Goal: Contribute content: Contribute content

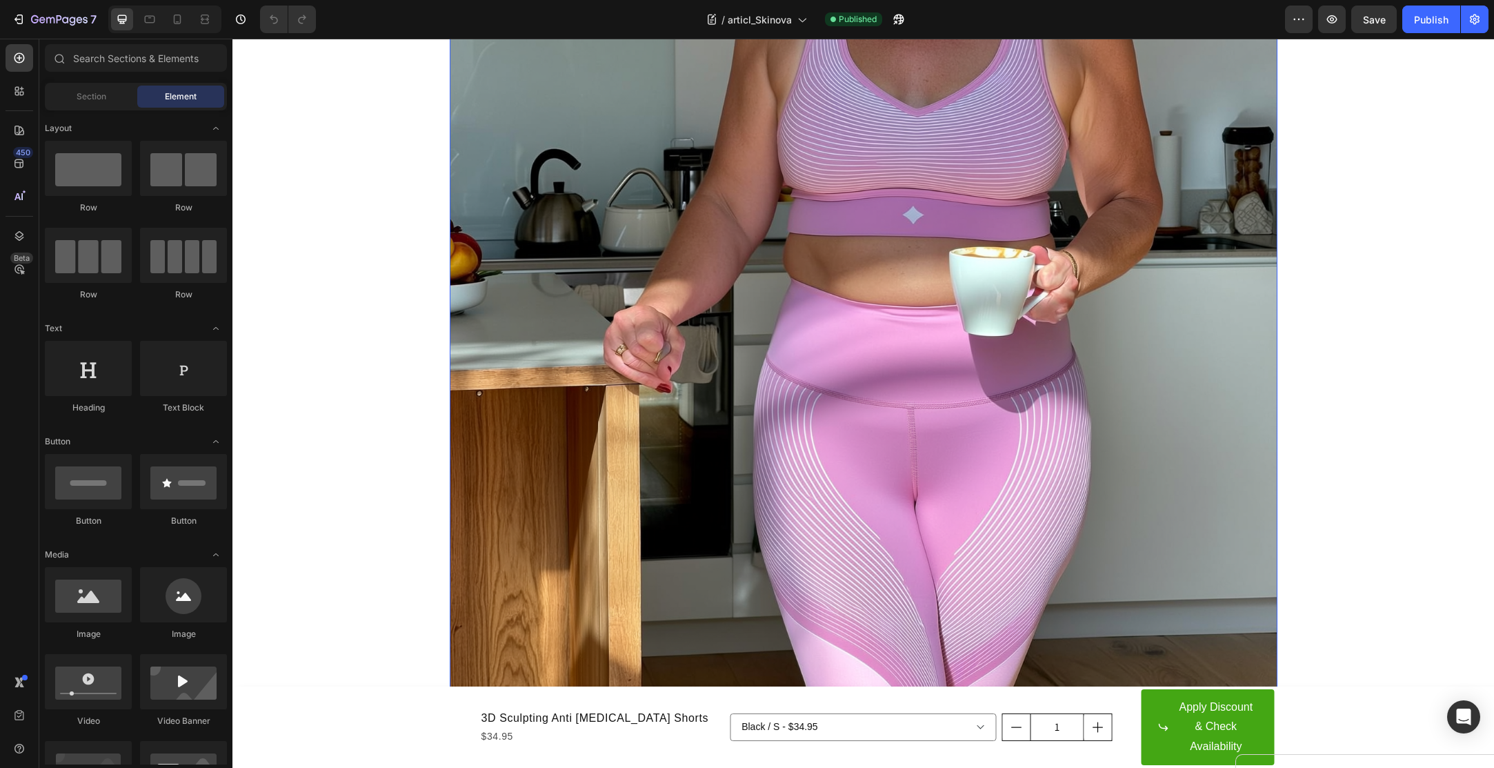
scroll to position [774, 0]
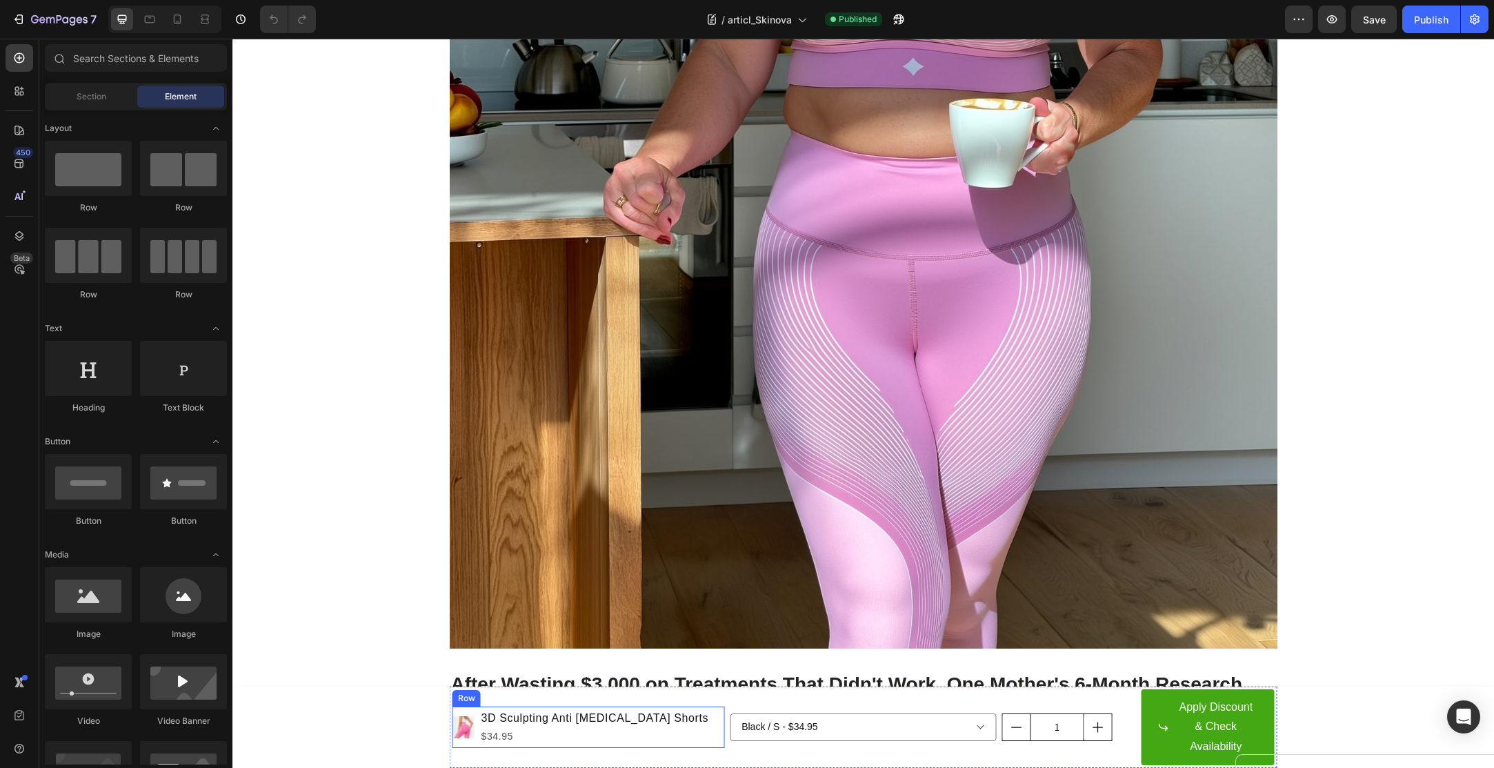
click at [672, 741] on div "Product Images 3D Sculpting Anti [MEDICAL_DATA] Shorts Product Title $34.95 Pro…" at bounding box center [588, 726] width 272 height 41
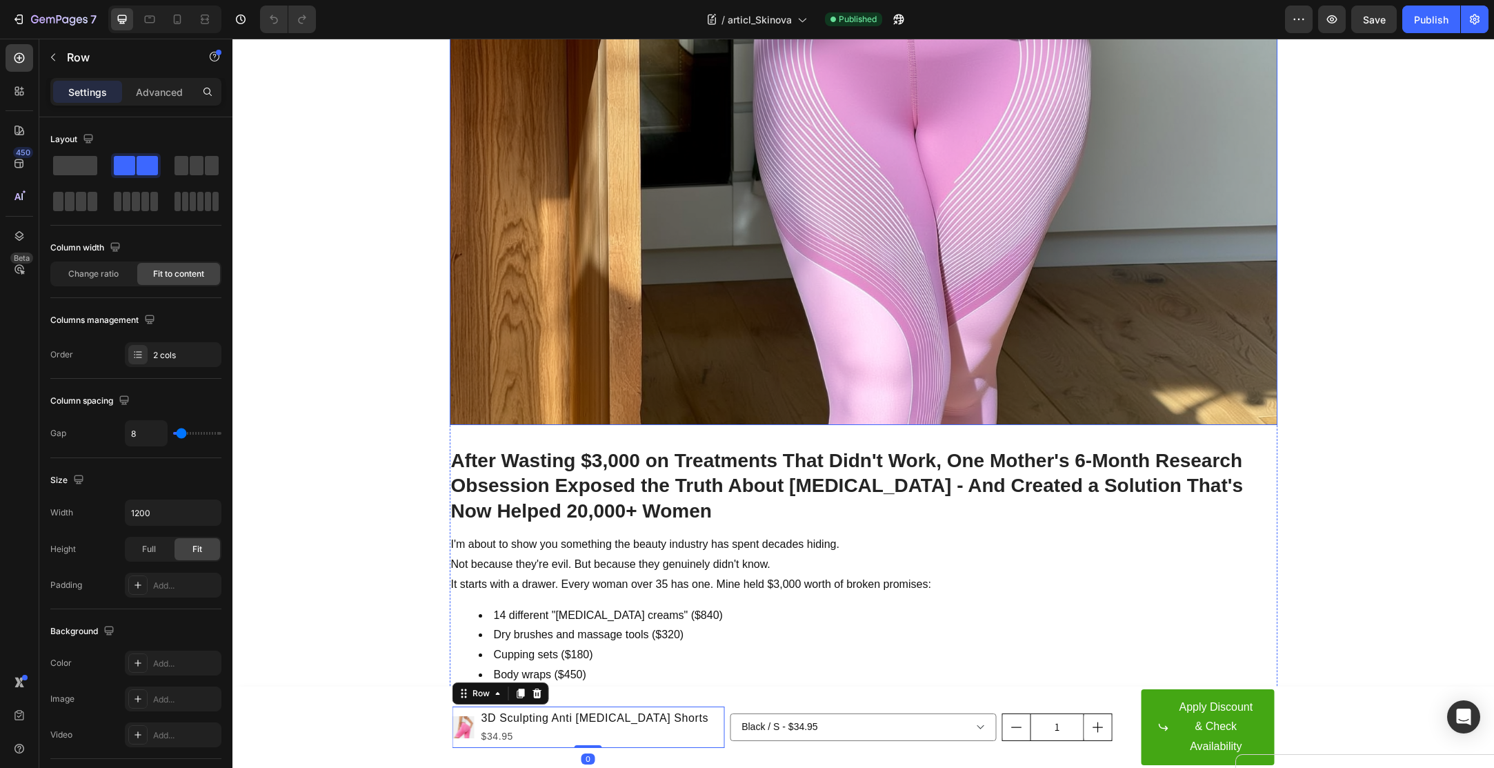
scroll to position [1017, 0]
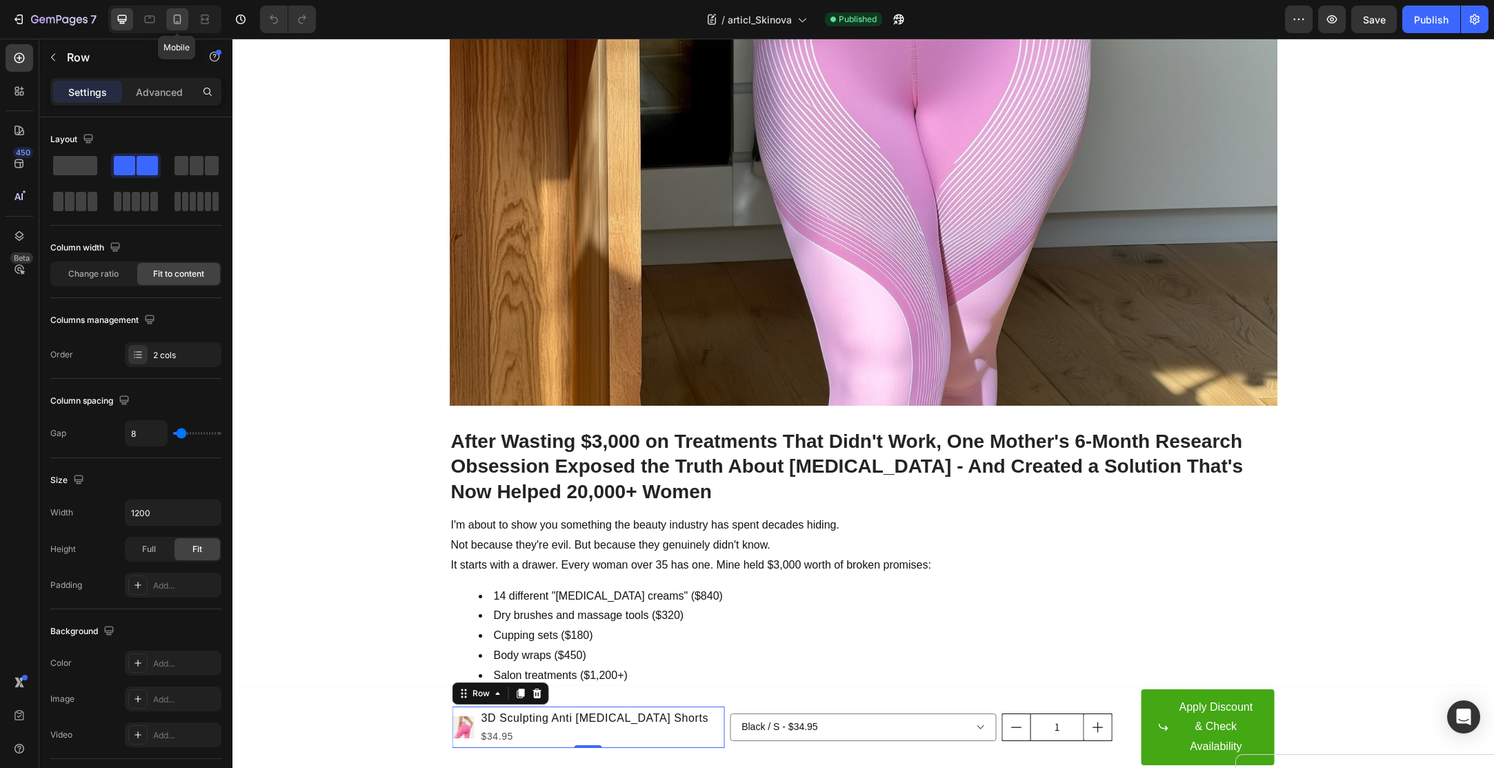
click at [183, 20] on icon at bounding box center [177, 19] width 14 height 14
type input "0"
type input "100%"
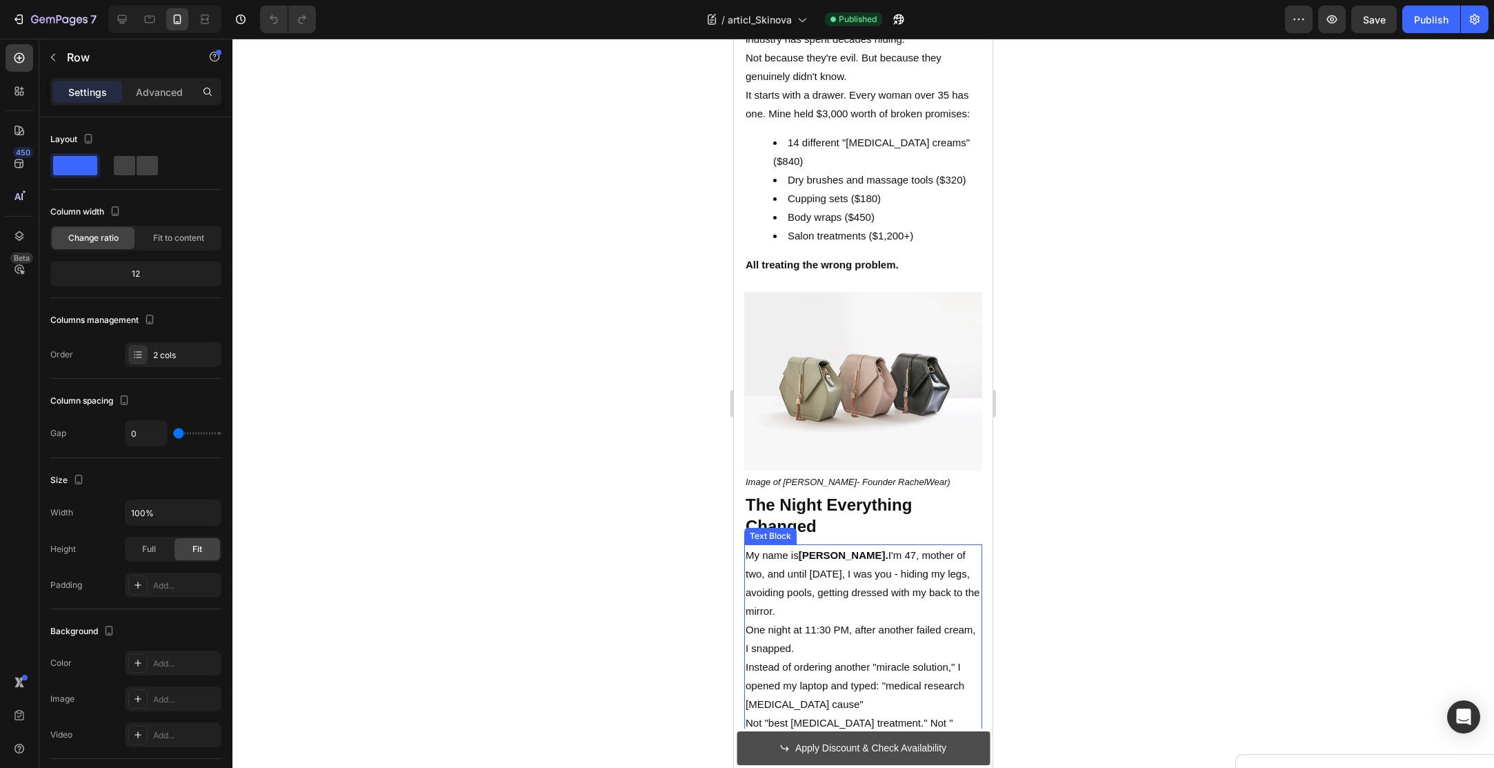
scroll to position [897, 0]
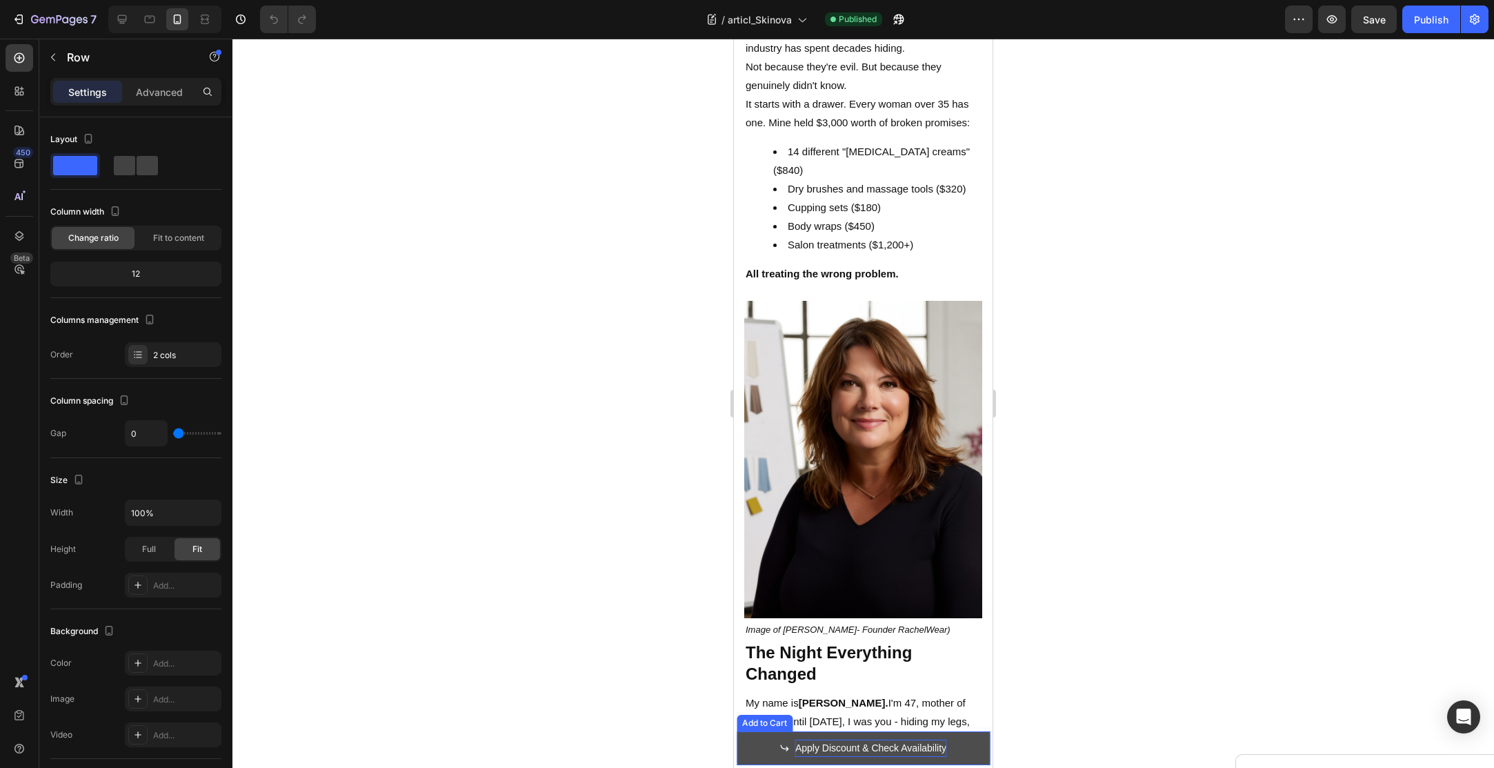
click at [830, 754] on div "Apply Discount & Check Availability" at bounding box center [870, 747] width 151 height 17
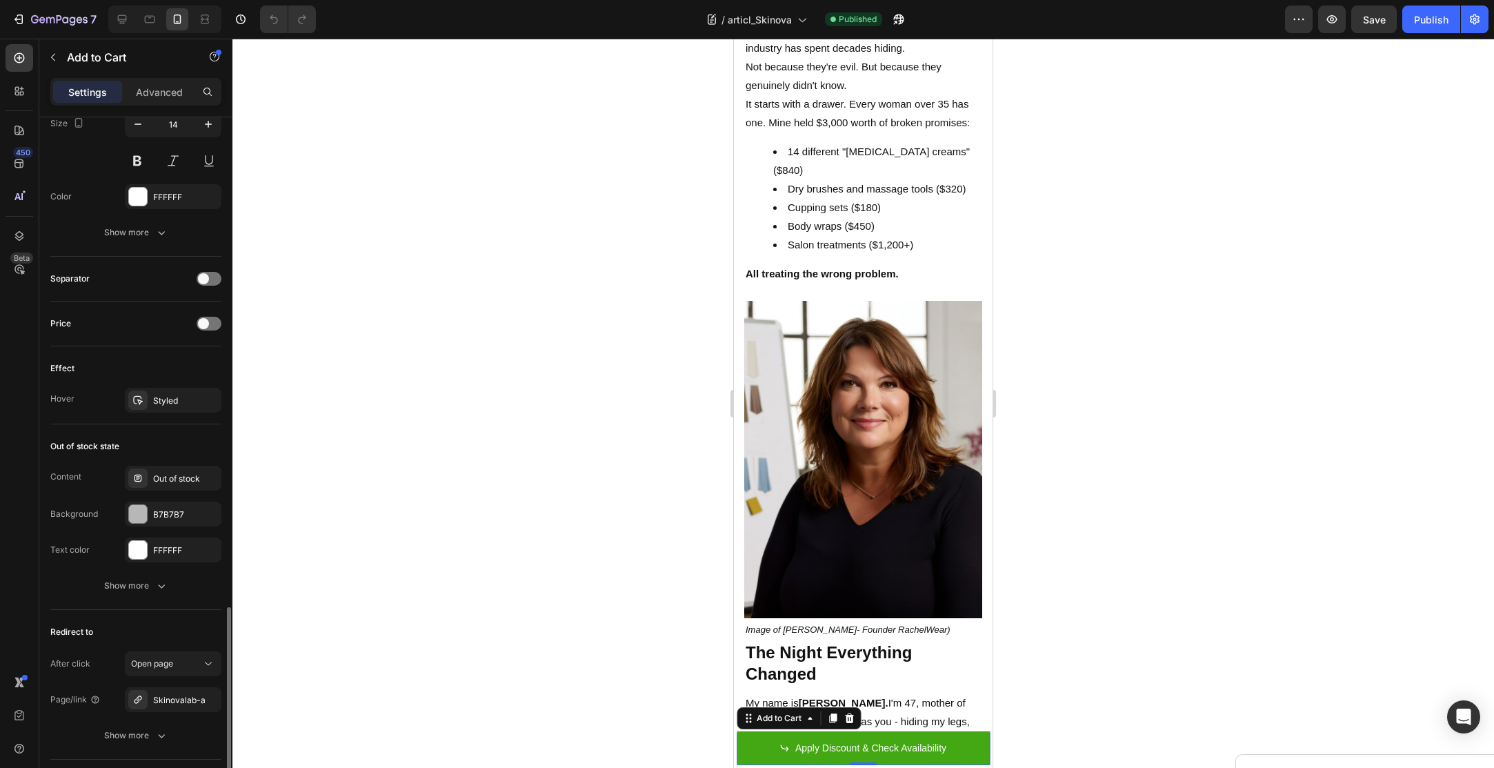
scroll to position [963, 0]
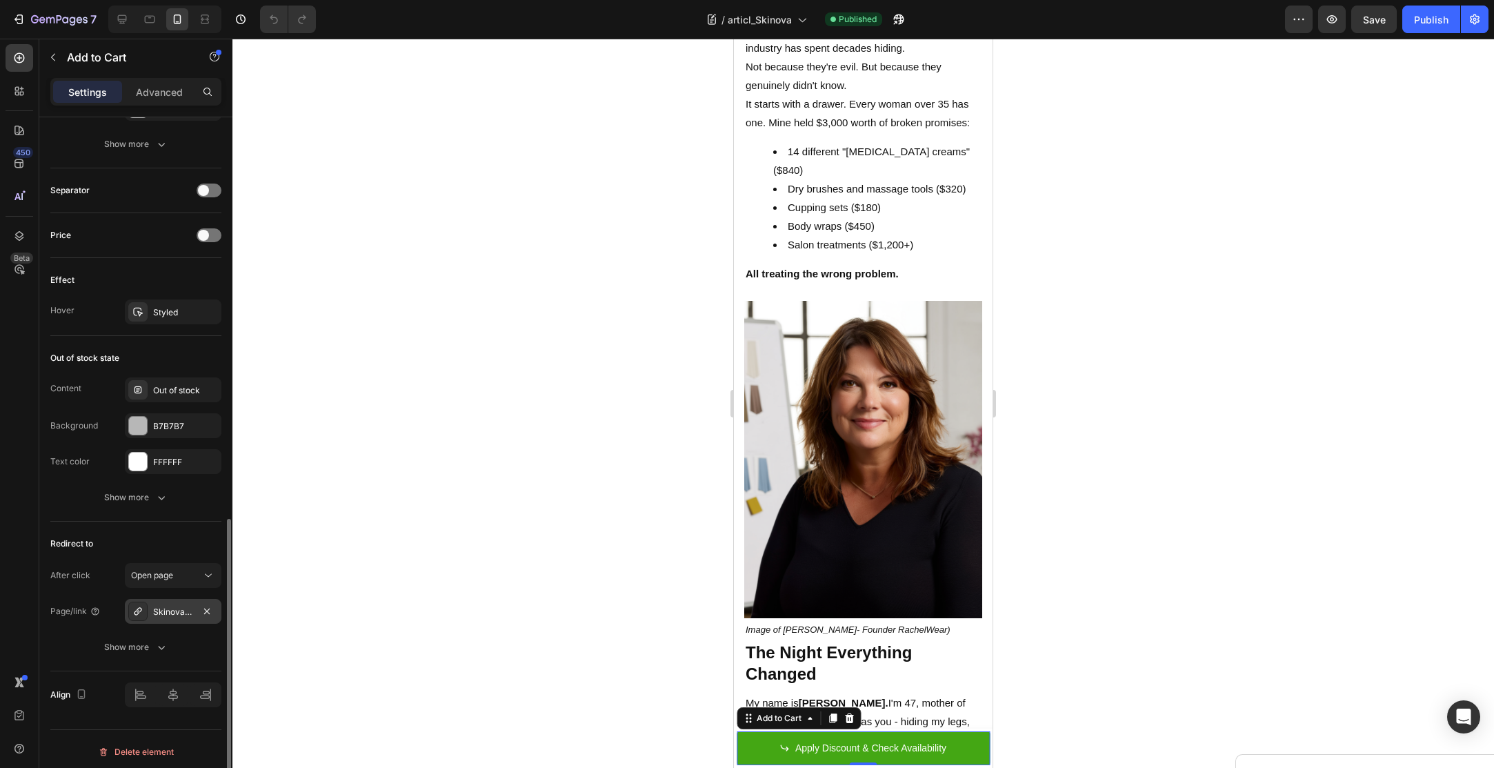
click at [165, 599] on div "Skinovalab-a" at bounding box center [173, 611] width 97 height 25
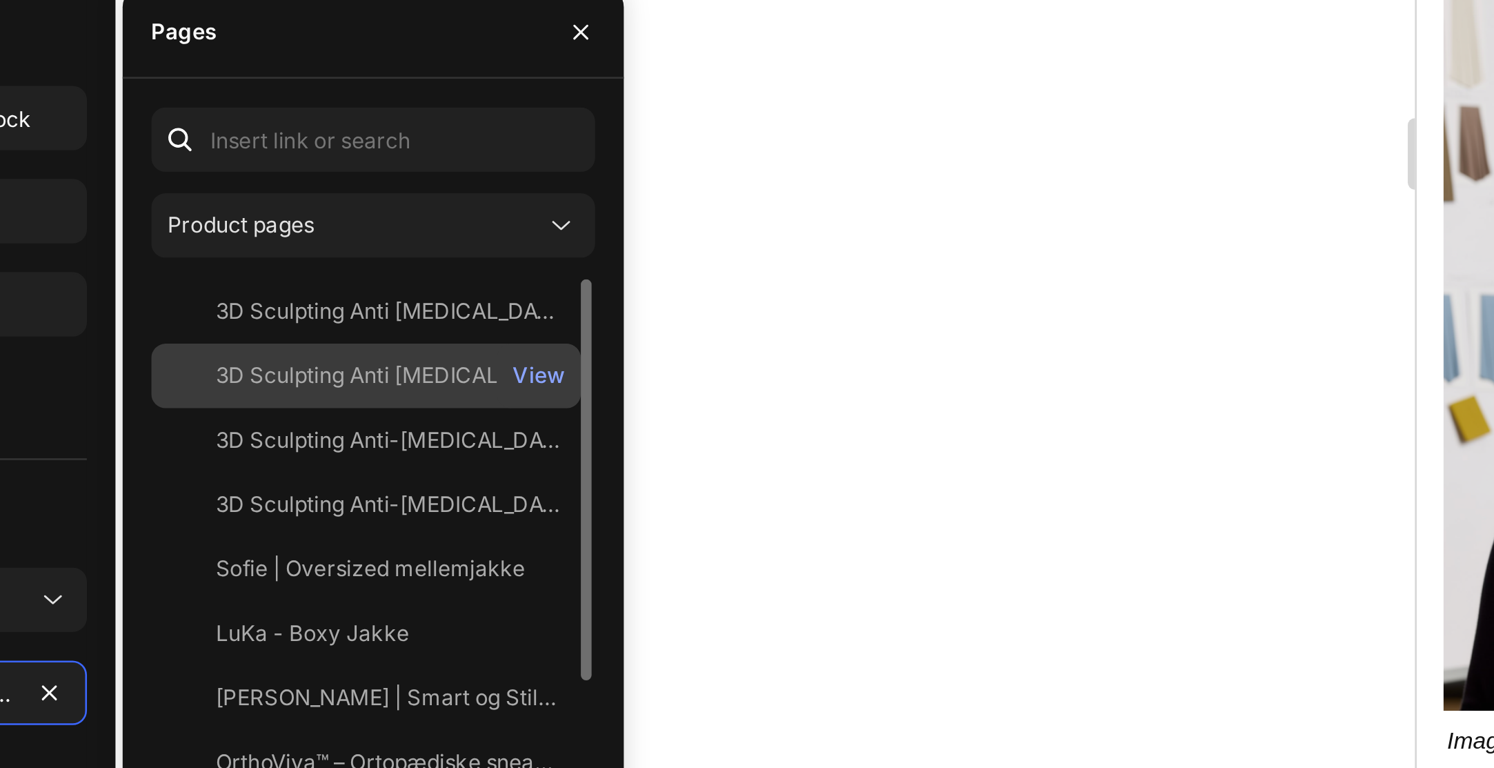
click at [337, 490] on div "3D Sculpting Anti [MEDICAL_DATA] Leggings" at bounding box center [337, 489] width 132 height 12
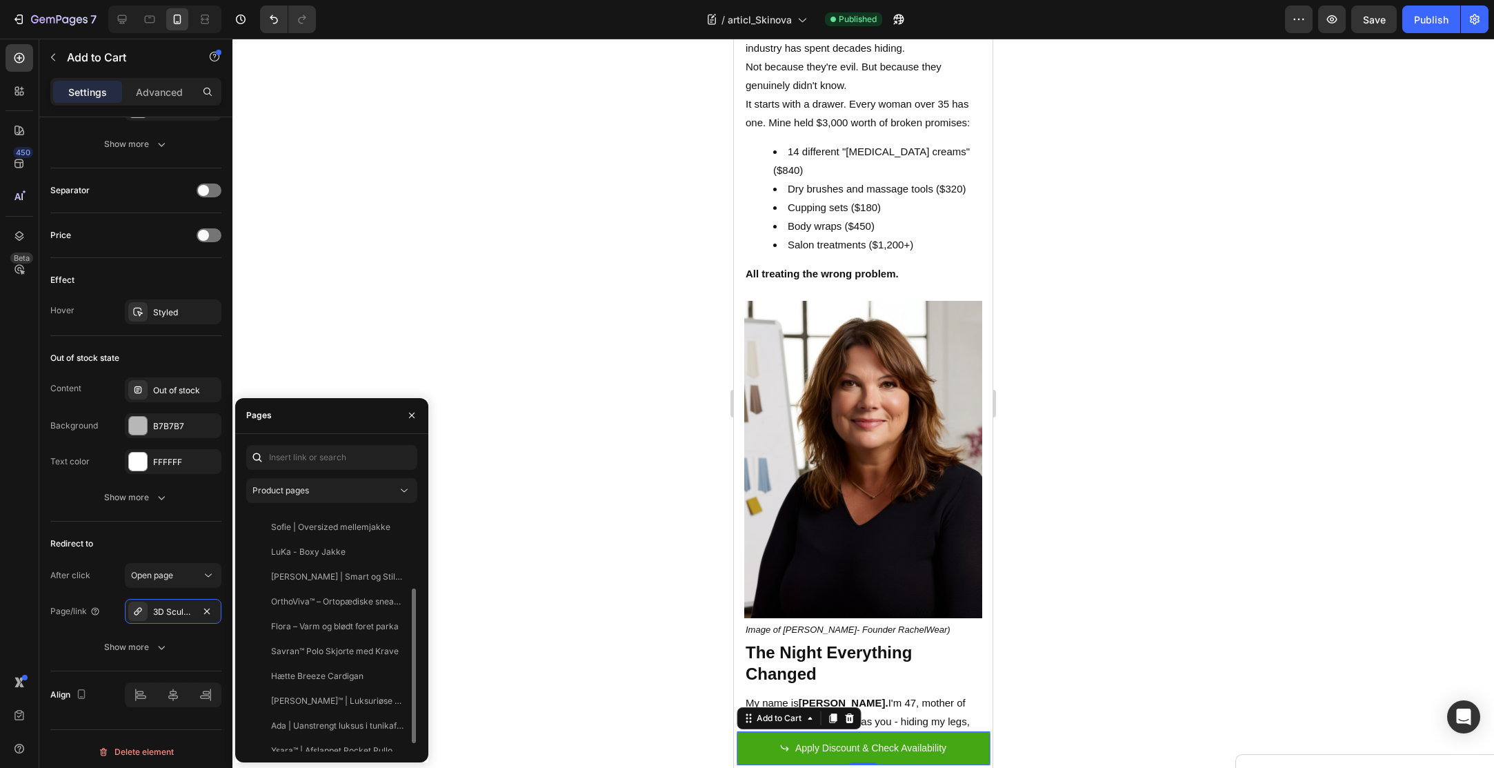
scroll to position [106, 0]
click at [417, 409] on button "button" at bounding box center [412, 415] width 22 height 22
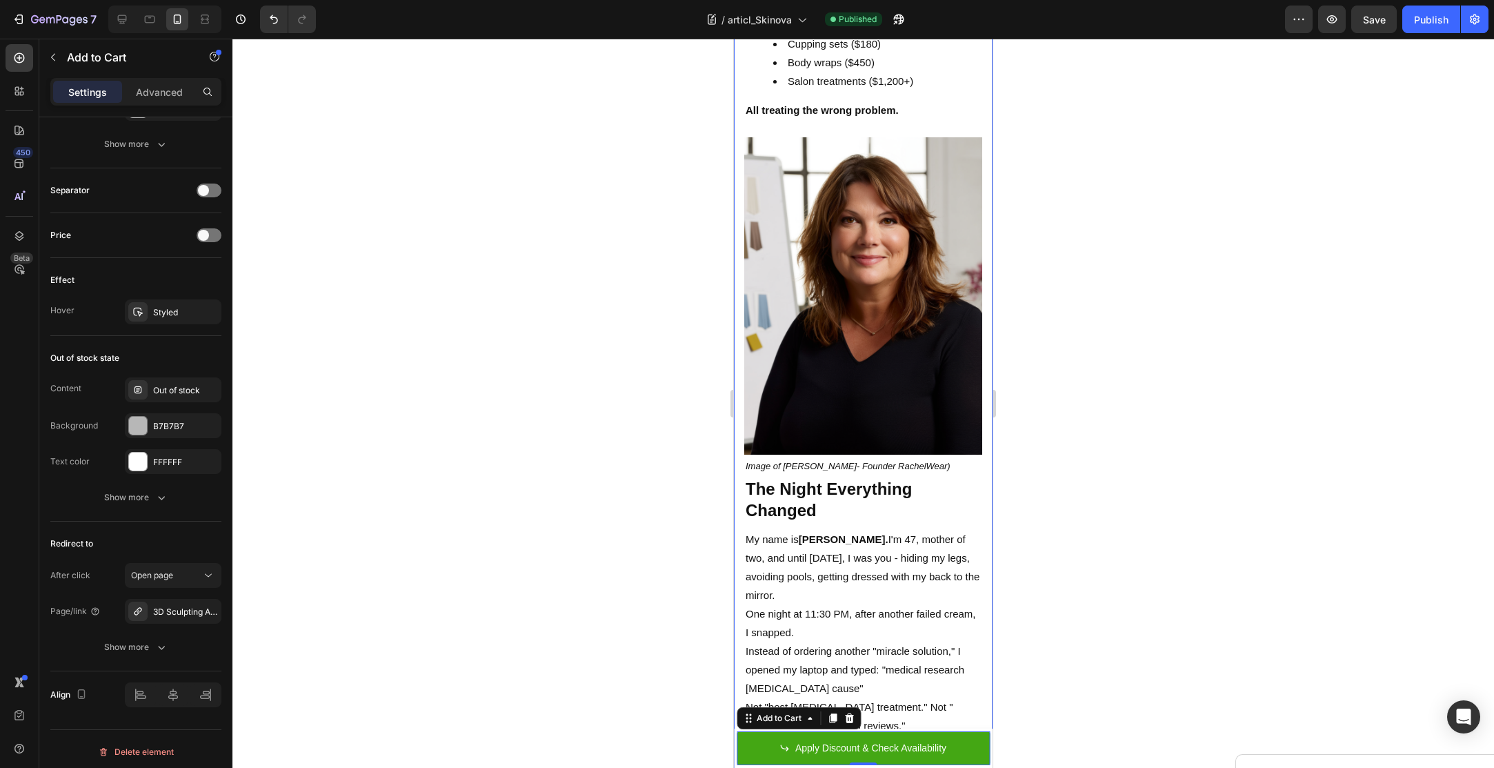
scroll to position [1185, 0]
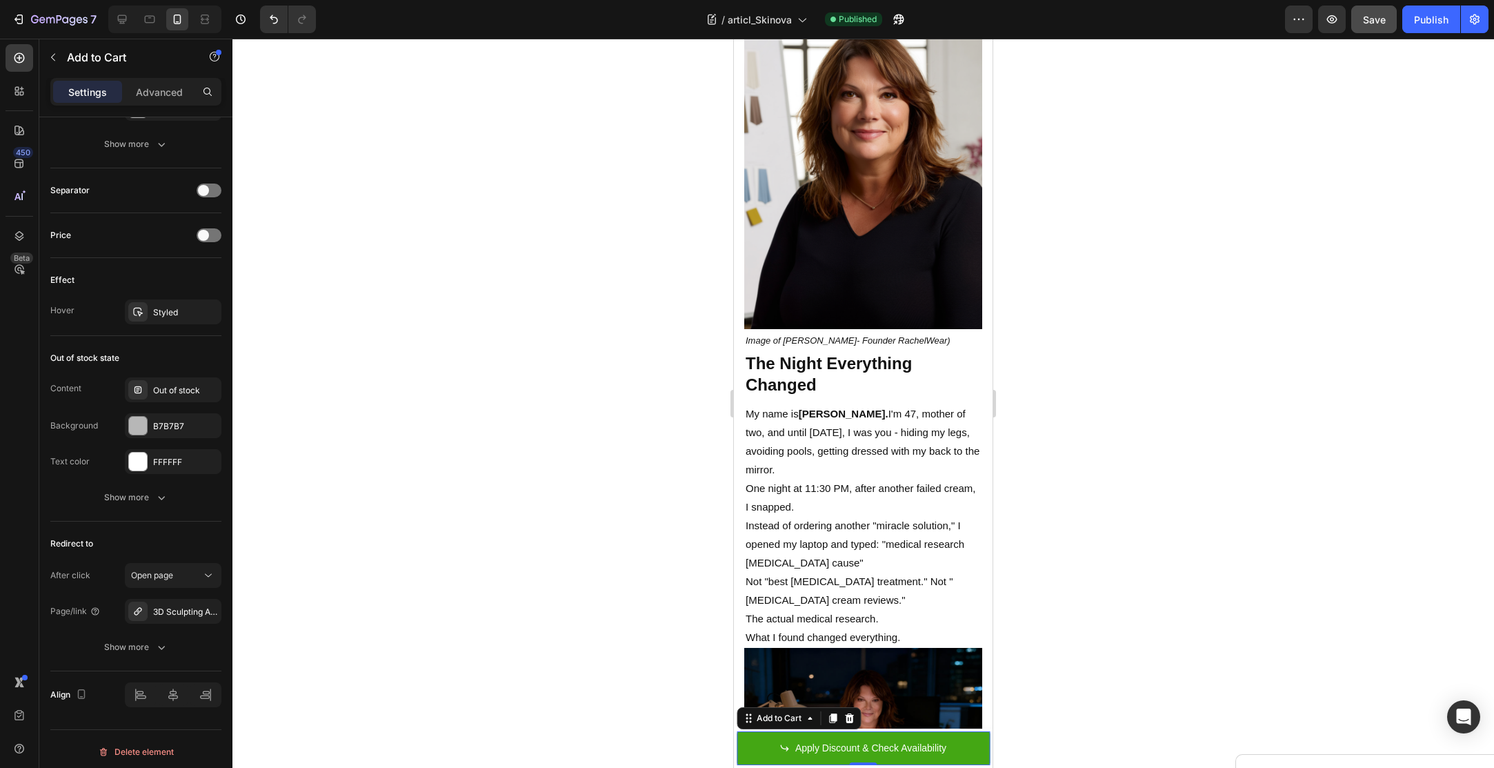
click at [1370, 29] on button "Save" at bounding box center [1374, 20] width 46 height 28
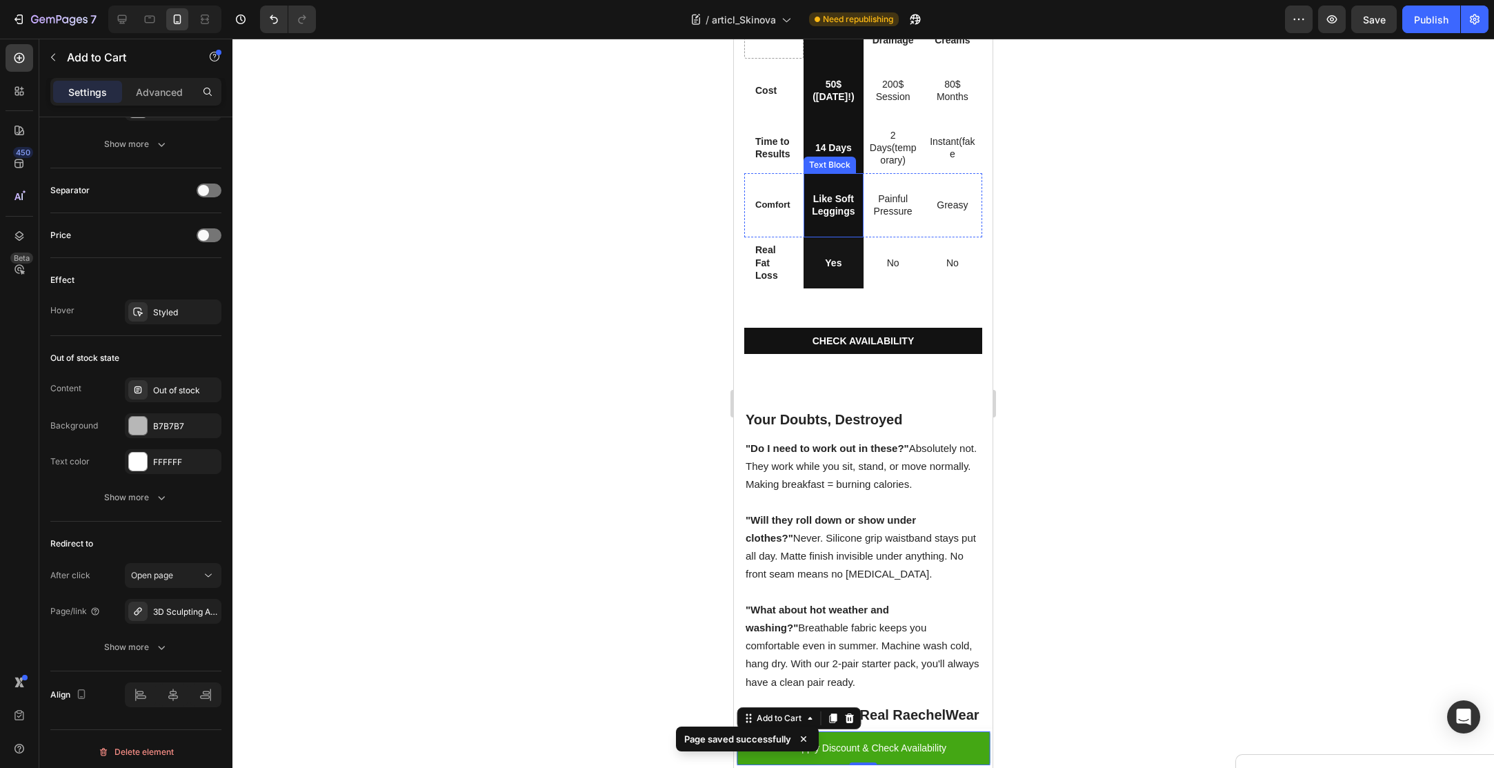
scroll to position [4432, 0]
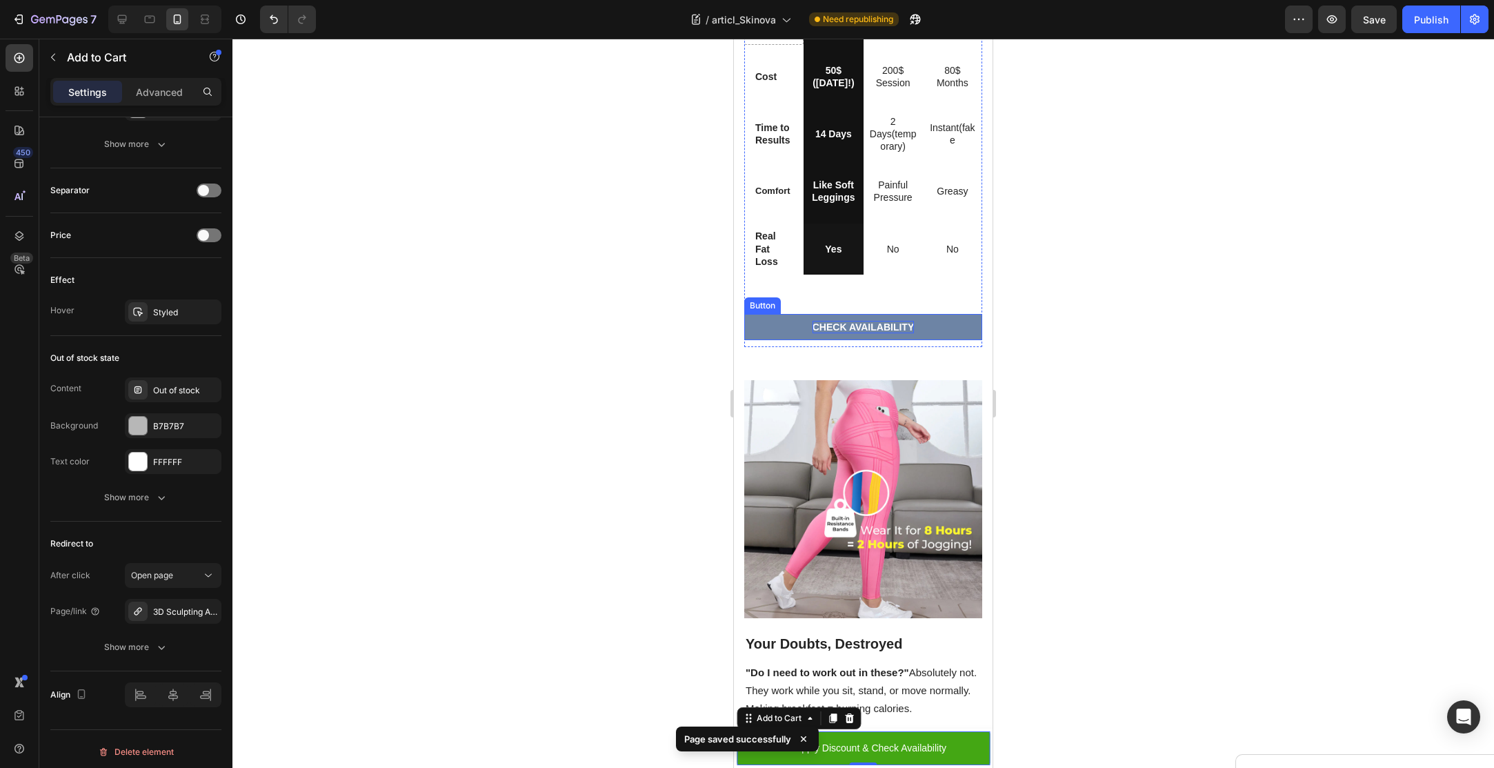
click at [823, 333] on p "CHECK AVAILABILITY" at bounding box center [863, 327] width 102 height 12
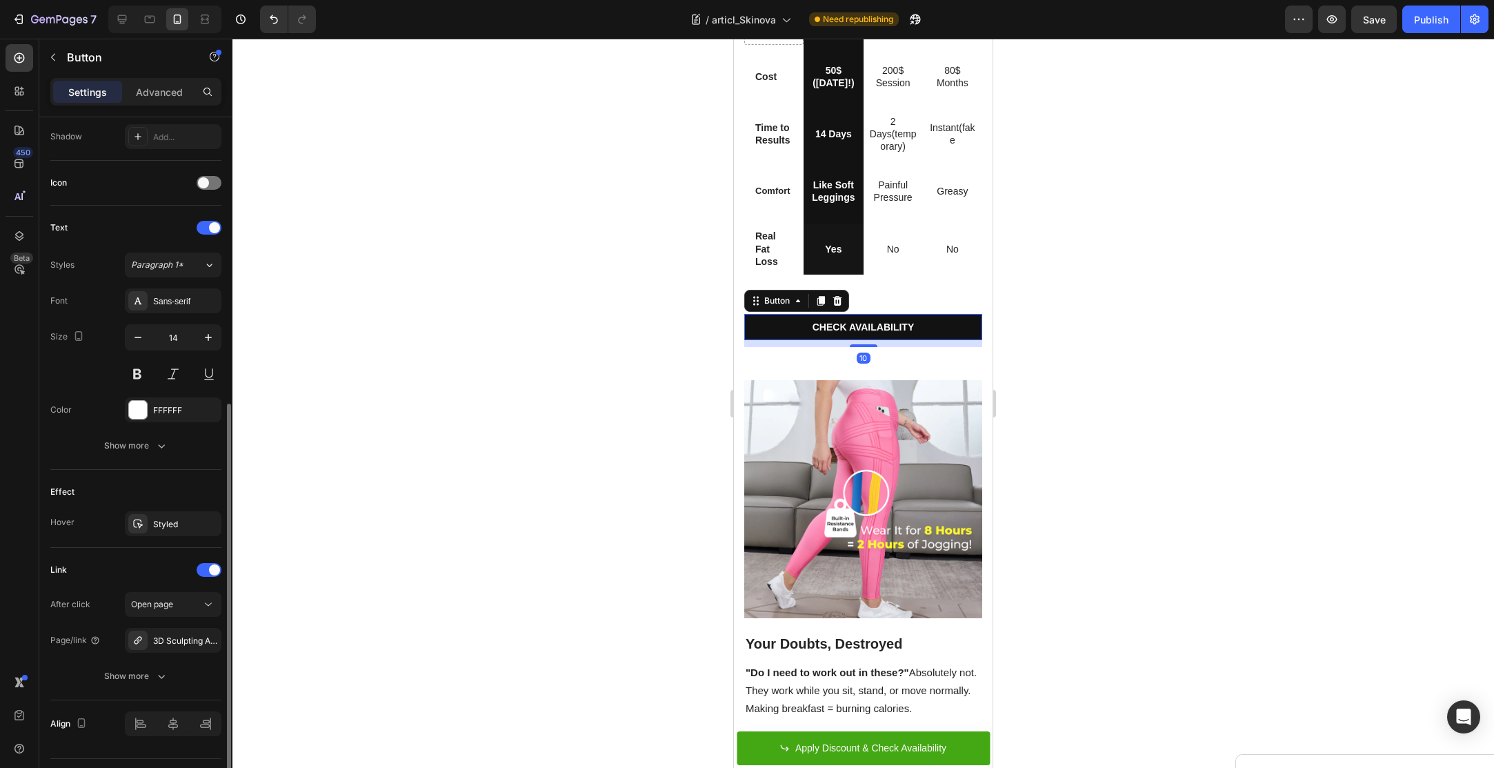
scroll to position [403, 0]
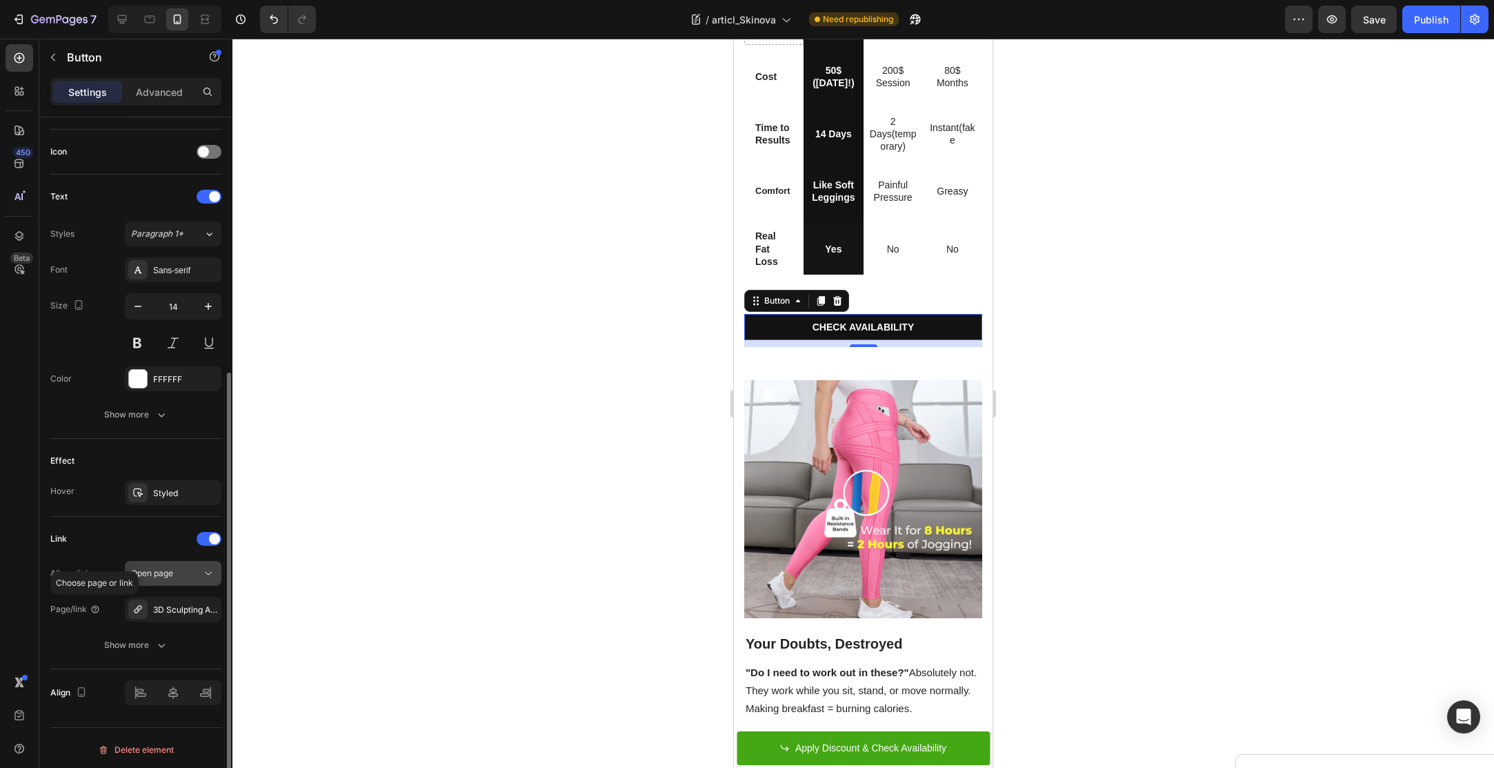
click at [168, 574] on span "Open page" at bounding box center [152, 573] width 42 height 12
click at [170, 569] on span "Open page" at bounding box center [152, 573] width 42 height 10
click at [146, 603] on div at bounding box center [137, 608] width 19 height 19
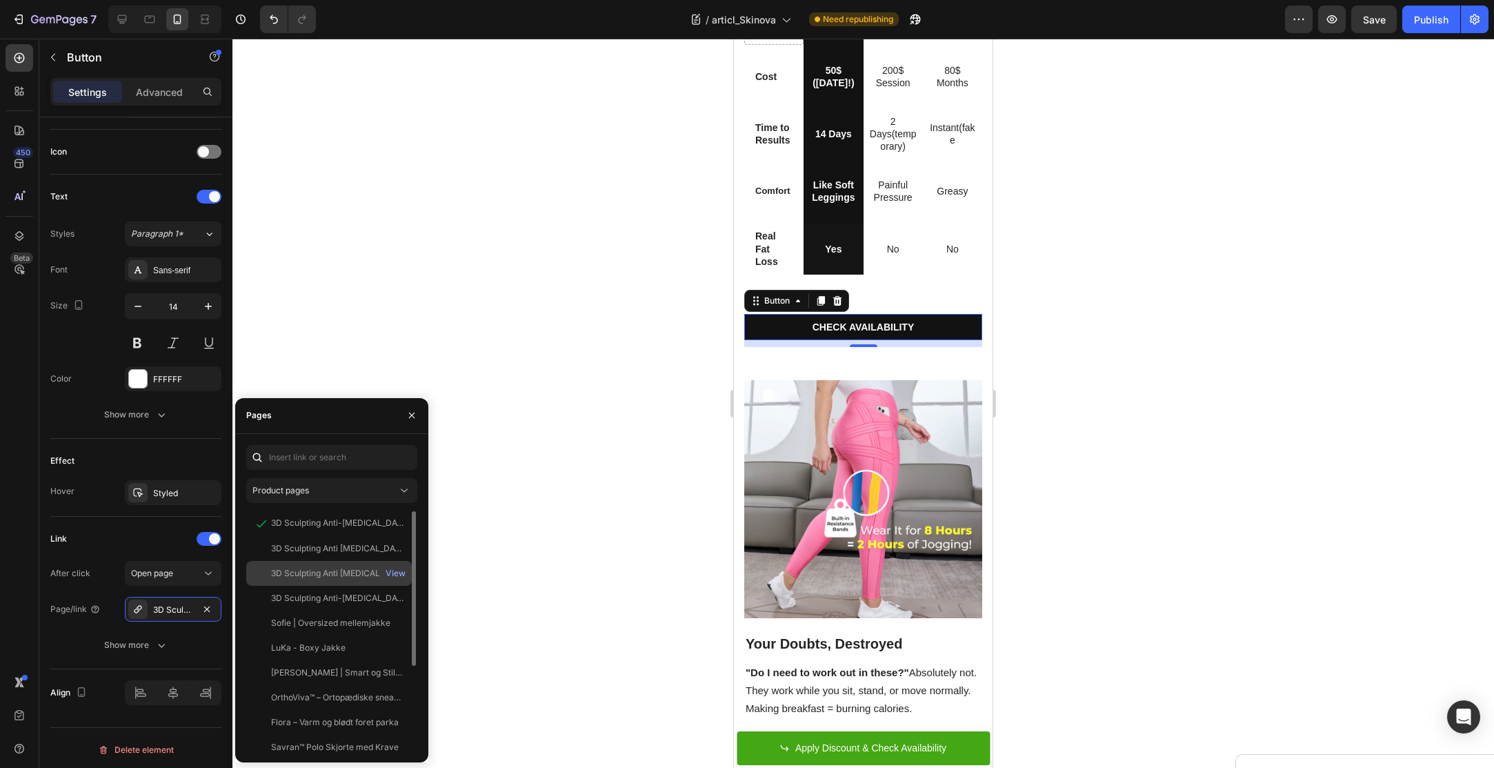
click at [287, 580] on div "3D Sculpting Anti [MEDICAL_DATA] Leggings View" at bounding box center [329, 573] width 166 height 25
click at [415, 409] on button "button" at bounding box center [412, 415] width 22 height 22
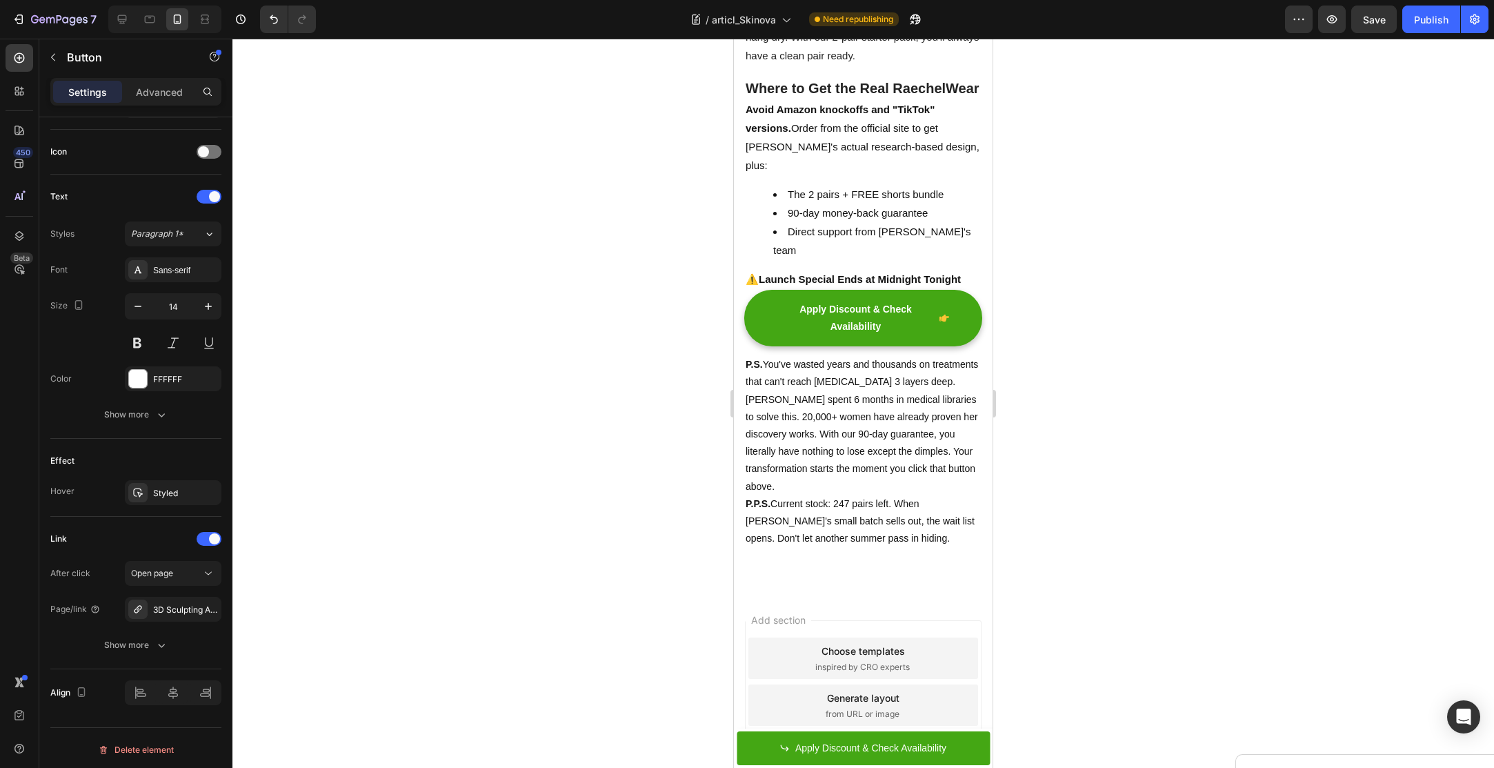
scroll to position [5291, 0]
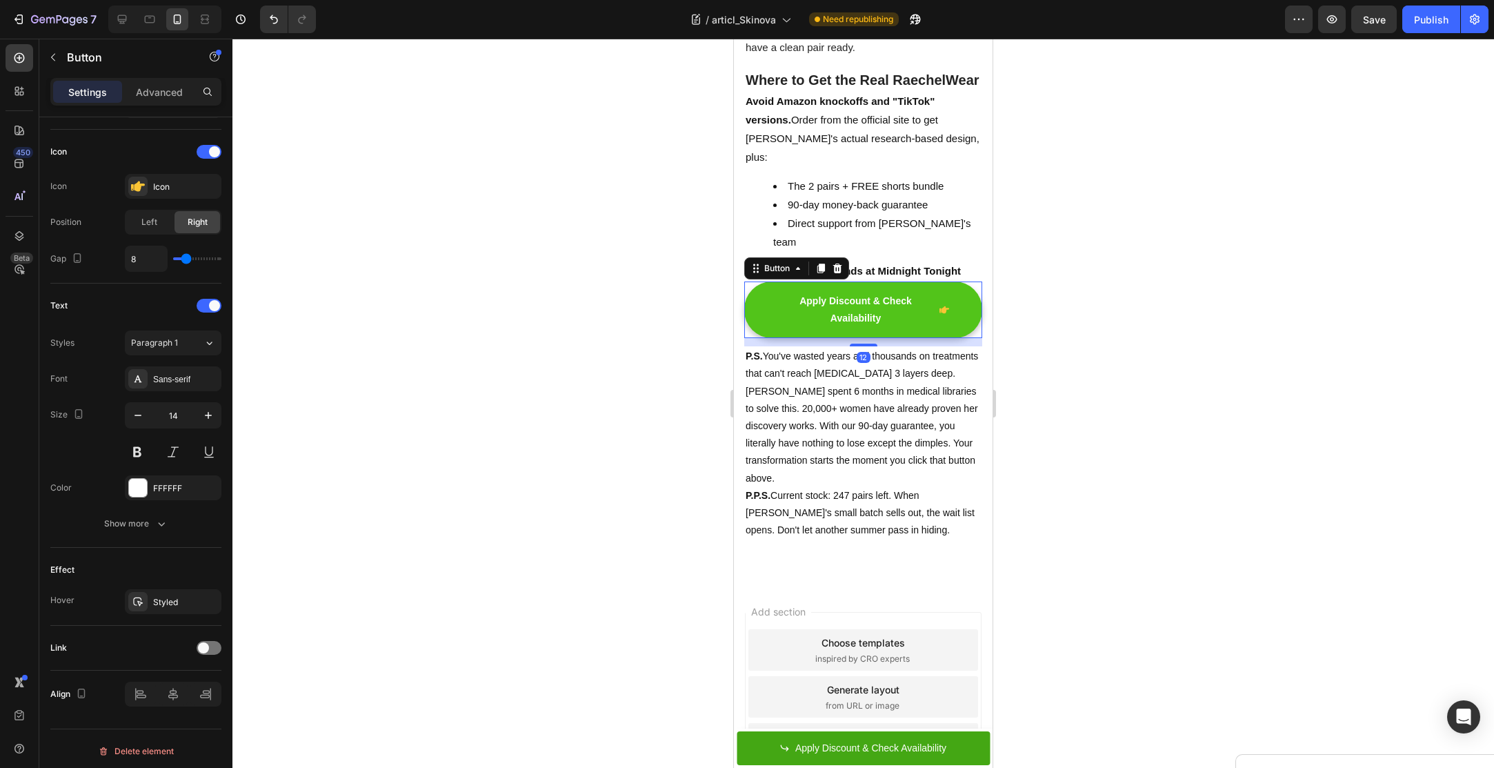
click at [759, 338] on button "Apply Discount & Check Availability" at bounding box center [863, 309] width 238 height 57
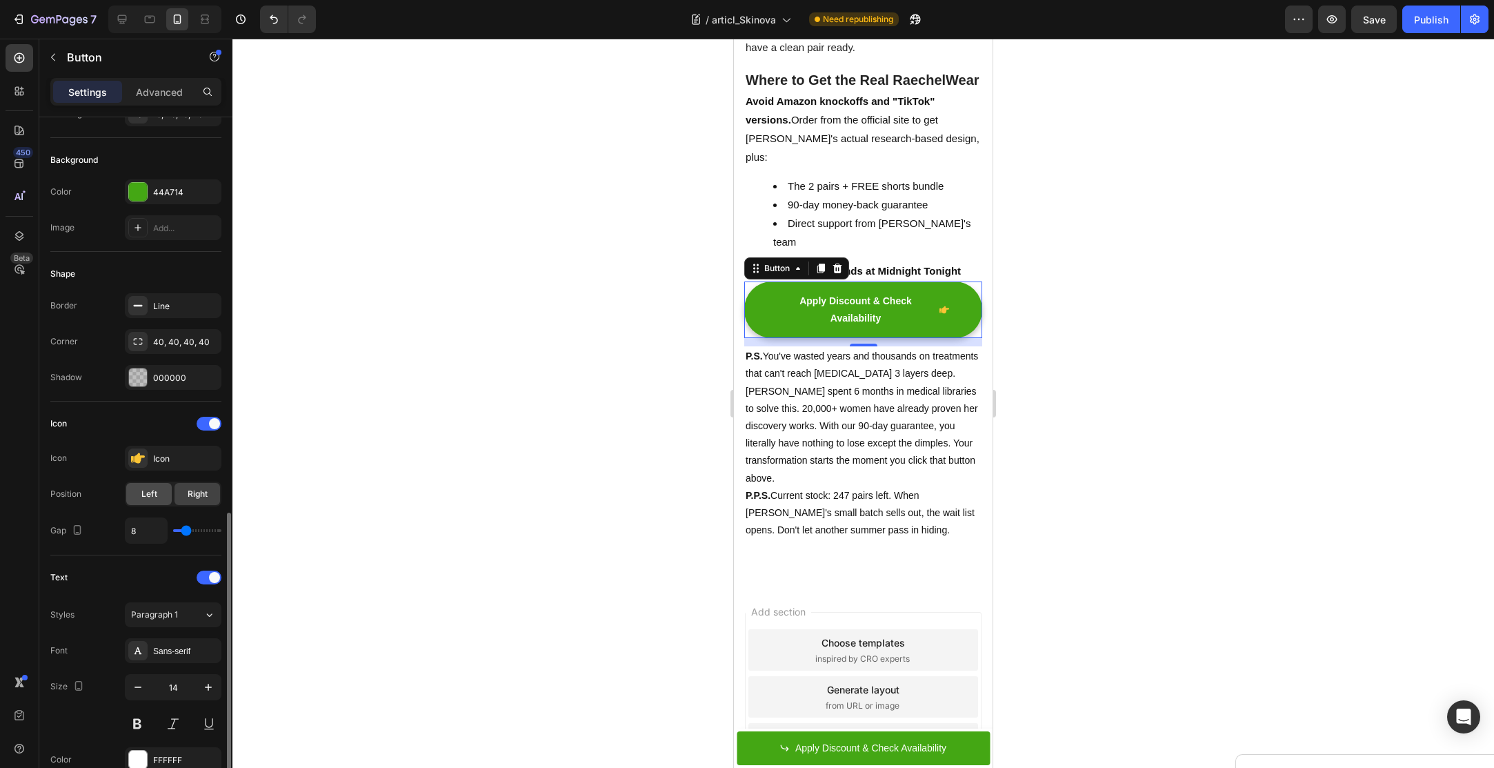
scroll to position [404, 0]
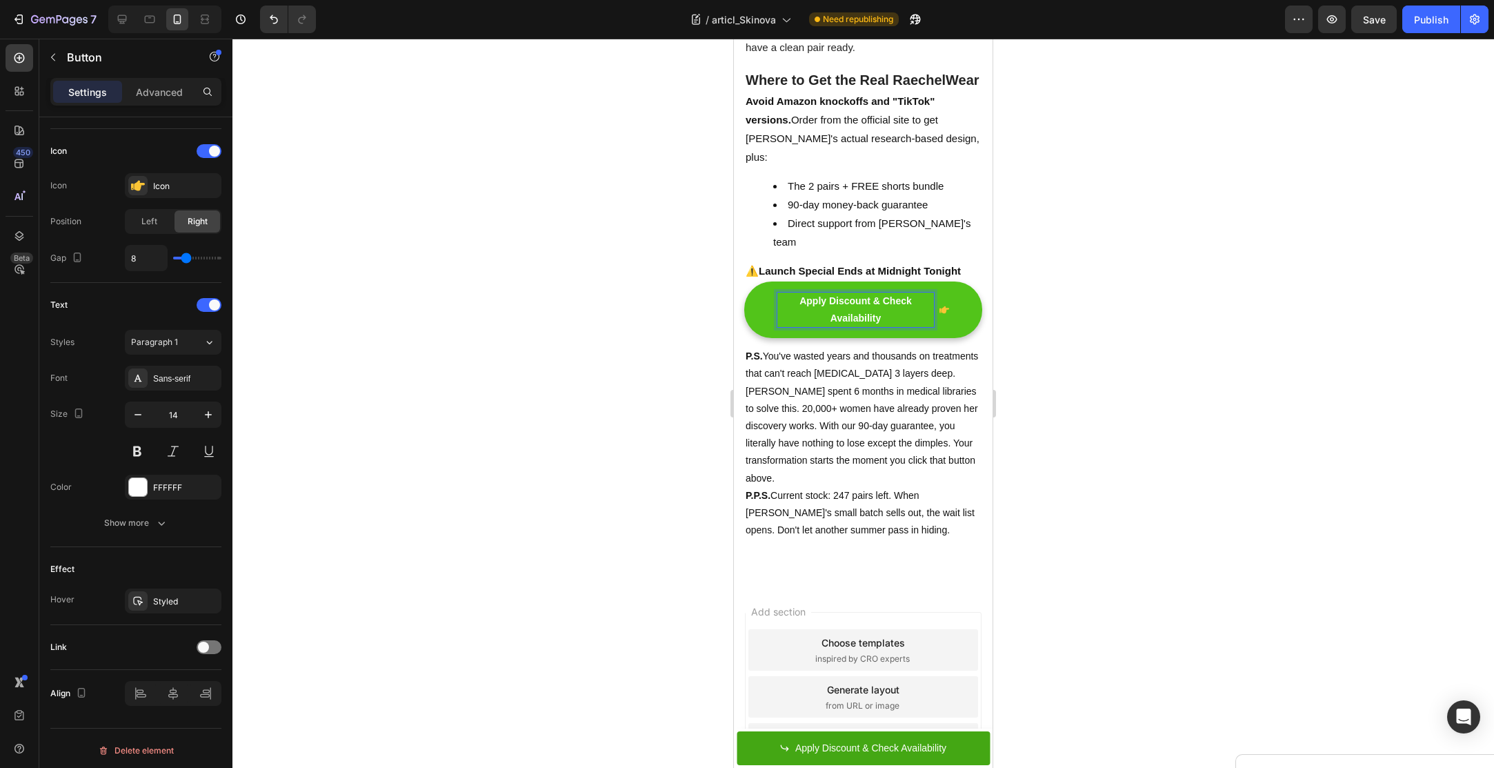
click at [779, 327] on p "Apply Discount & Check Availability" at bounding box center [855, 309] width 157 height 34
click at [759, 338] on button "Apply Discount & Check Availability" at bounding box center [863, 309] width 238 height 57
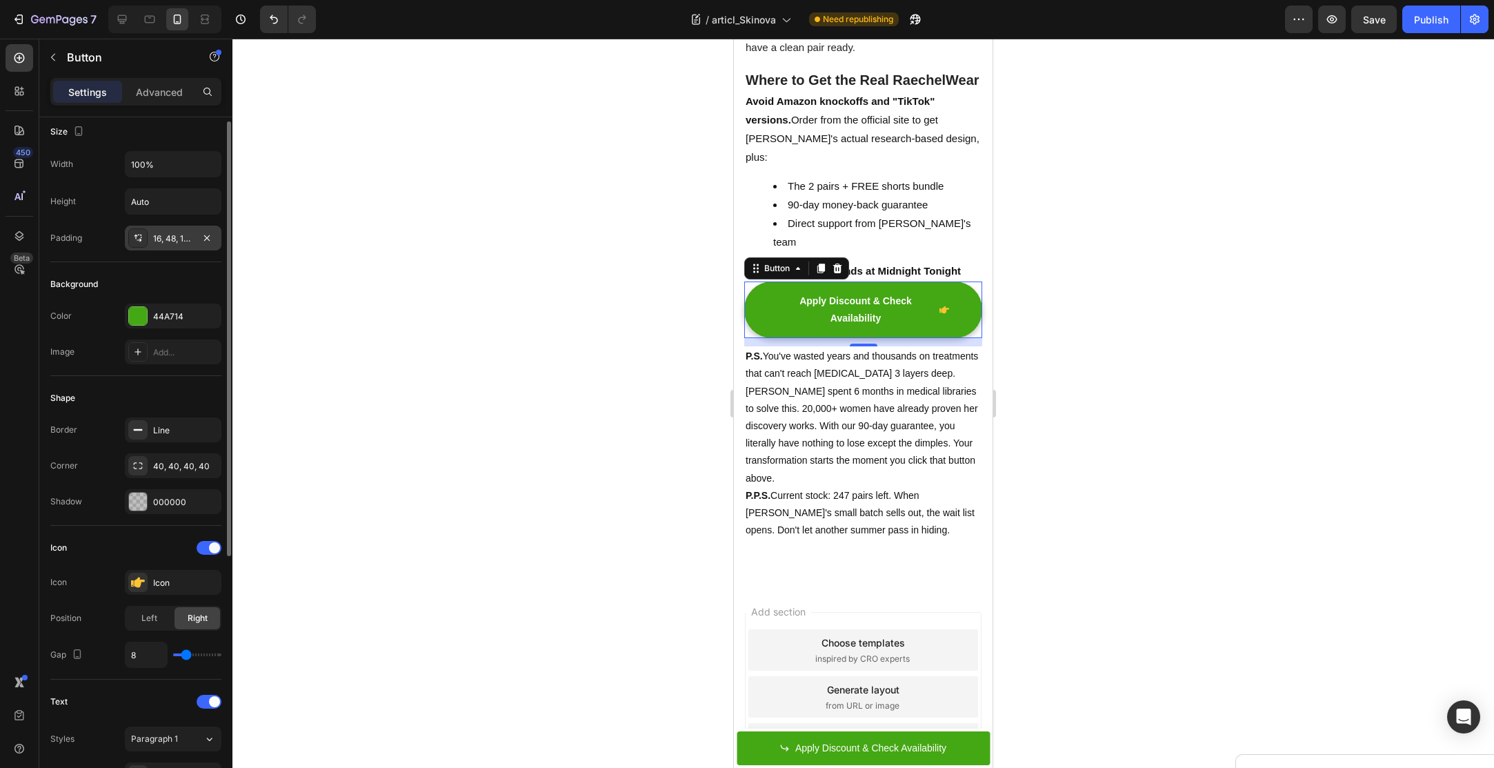
scroll to position [0, 0]
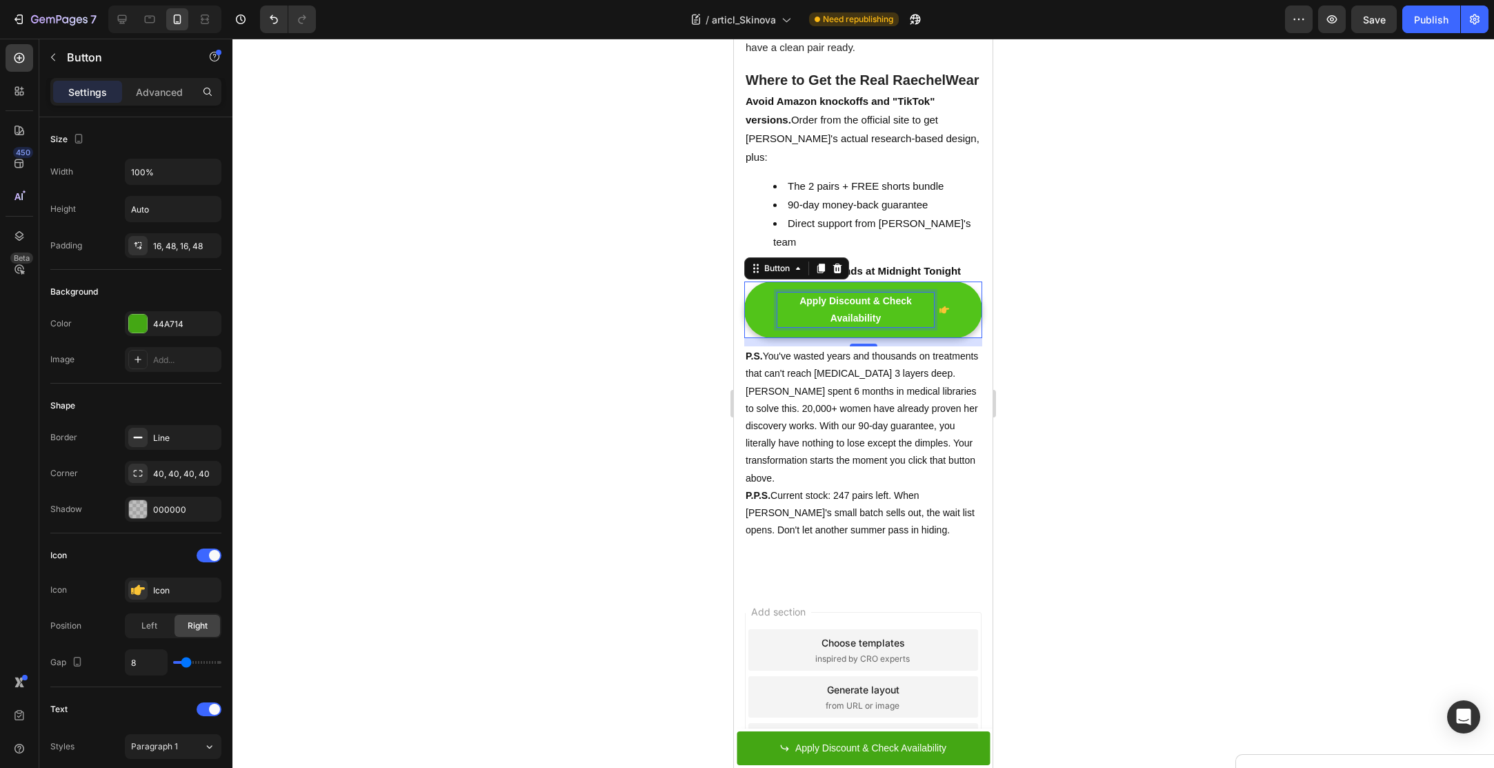
click at [810, 327] on p "Apply Discount & Check Availability" at bounding box center [855, 309] width 157 height 34
click at [763, 338] on button "Apply Discount & Check Availability" at bounding box center [863, 309] width 238 height 57
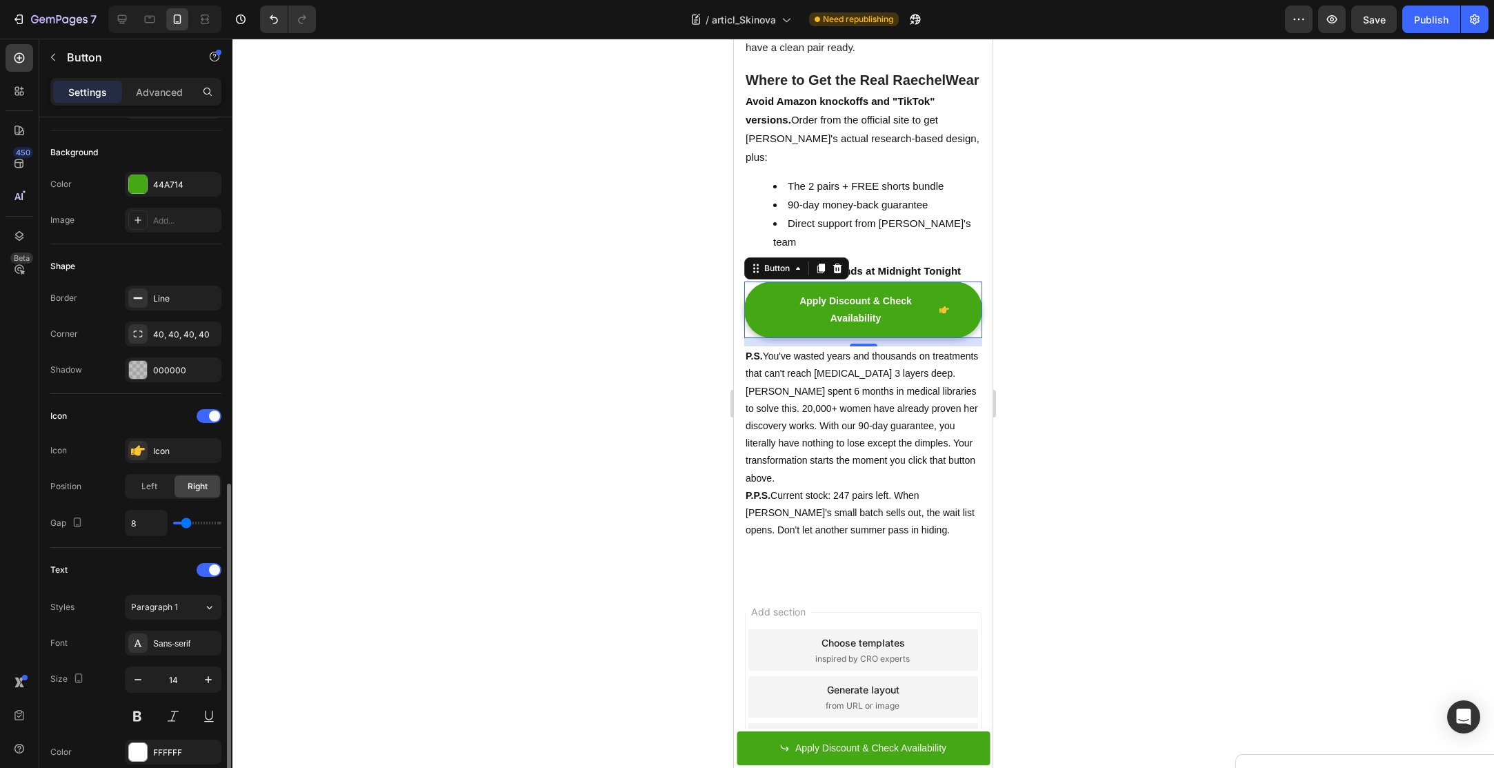
scroll to position [404, 0]
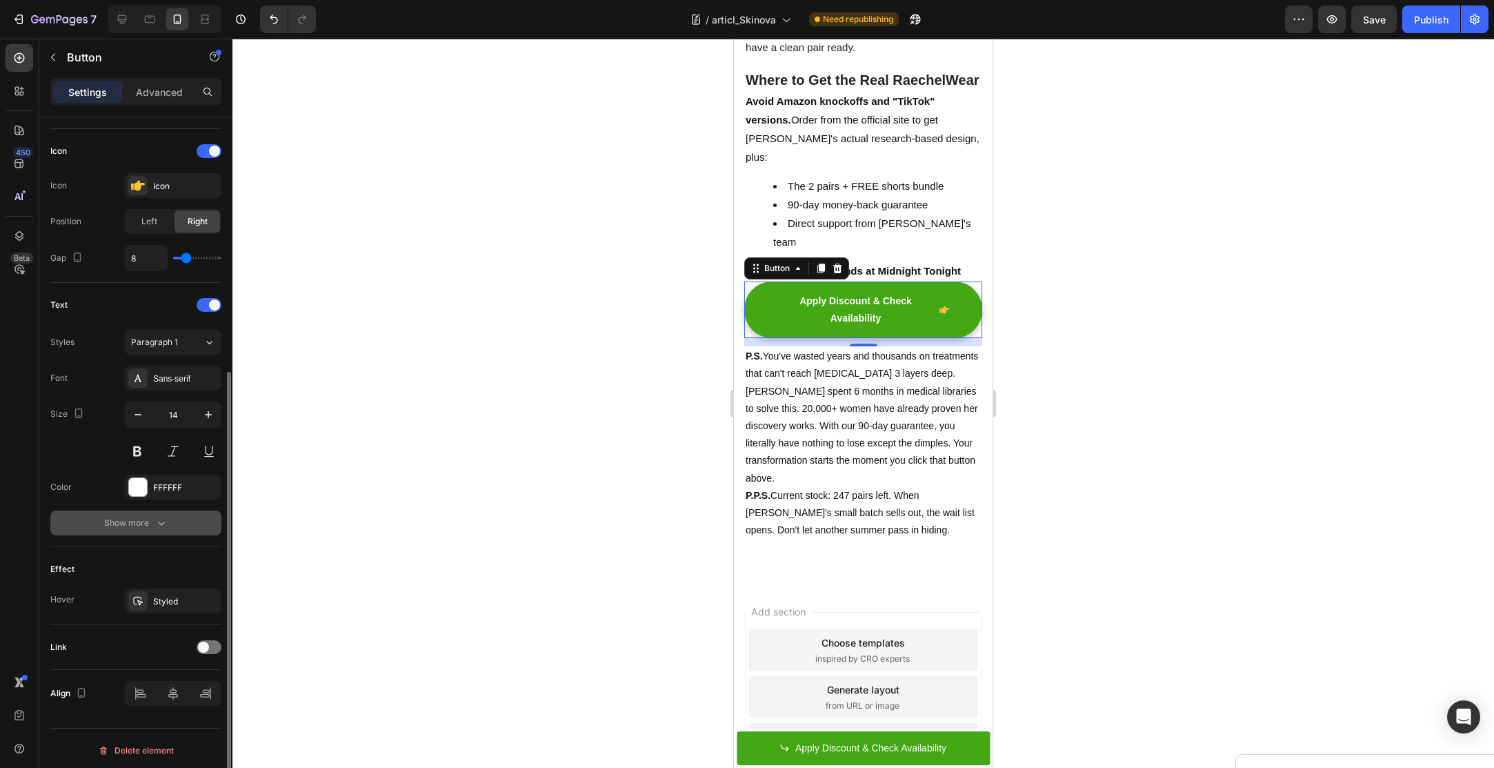
click at [141, 526] on button "Show more" at bounding box center [135, 522] width 171 height 25
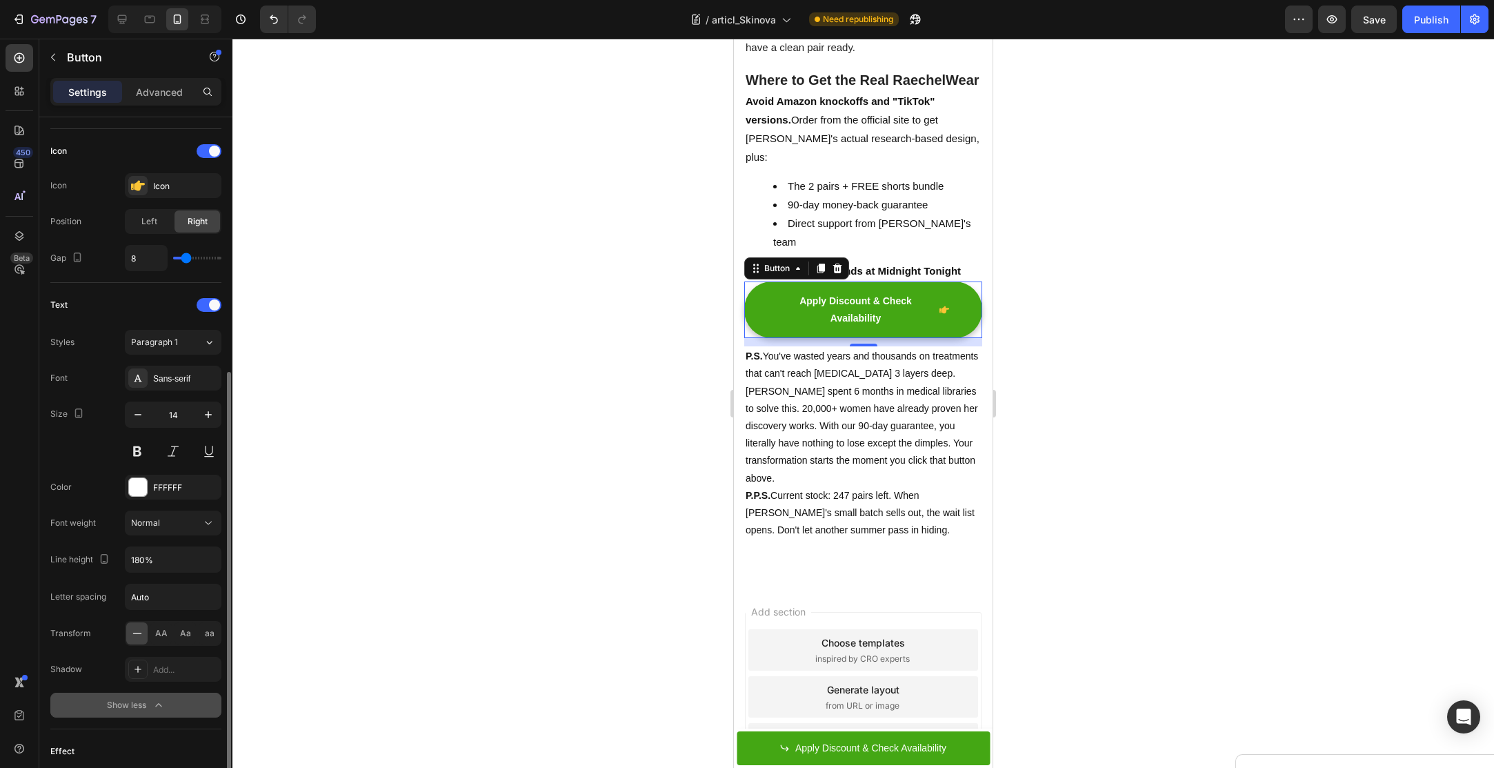
scroll to position [585, 0]
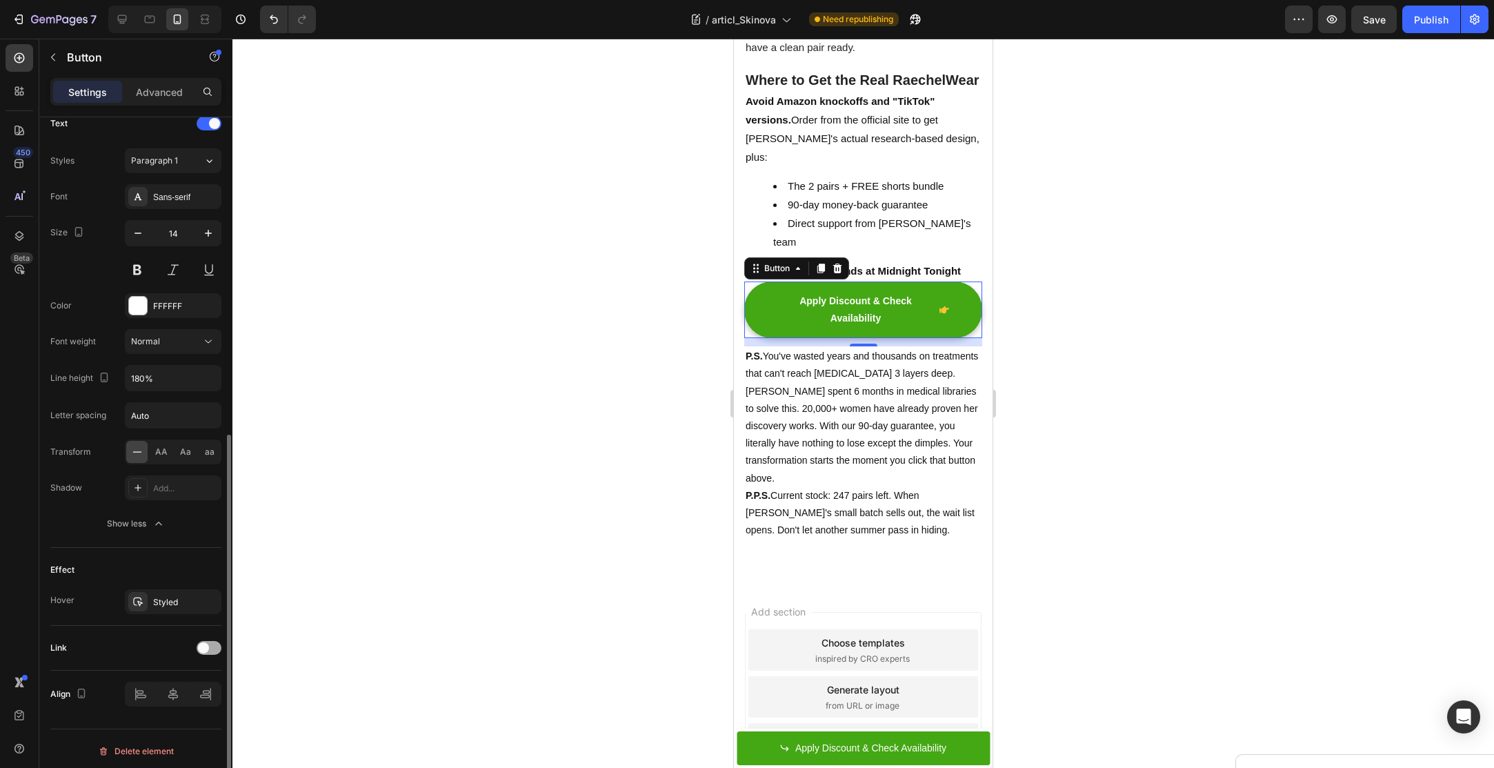
click at [206, 645] on span at bounding box center [203, 647] width 11 height 11
click at [165, 690] on div "After click Open page Page/link Add..." at bounding box center [135, 700] width 171 height 61
click at [147, 717] on div at bounding box center [137, 717] width 19 height 19
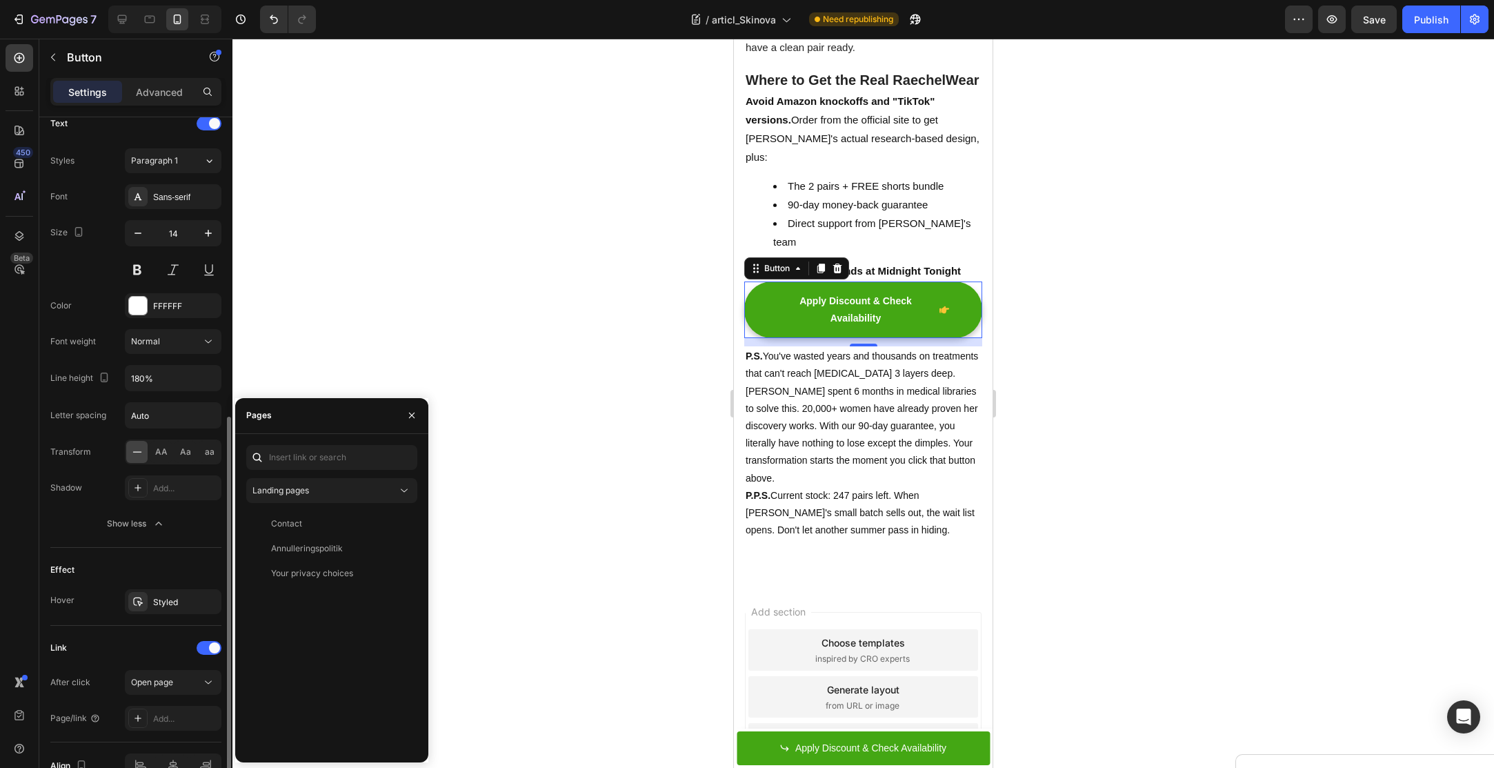
click at [171, 692] on div "After click Open page Page/link Add..." at bounding box center [135, 700] width 171 height 61
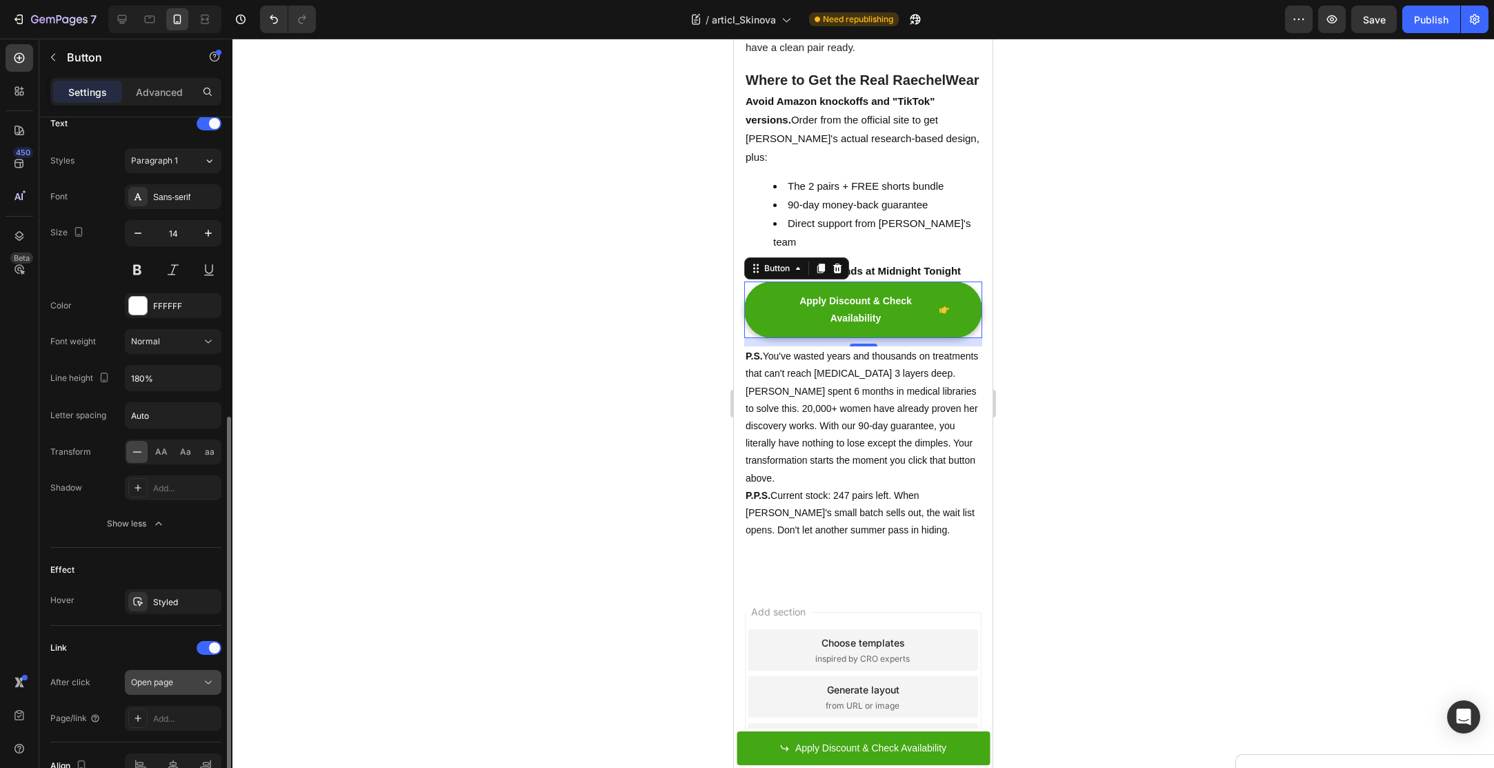
click at [171, 685] on button "Open page" at bounding box center [173, 682] width 97 height 25
click at [157, 705] on div "Add..." at bounding box center [173, 717] width 97 height 25
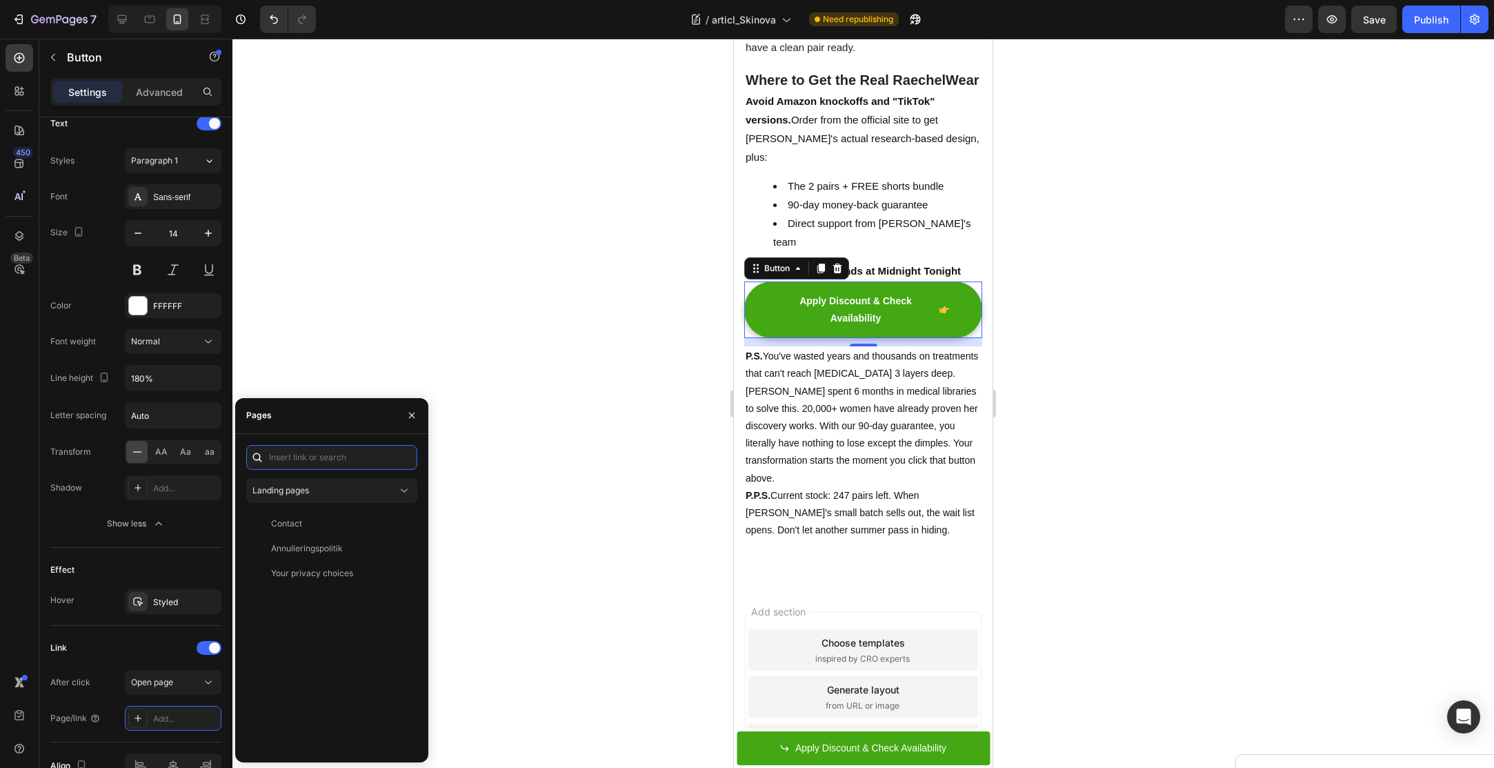
type input "-"
type input "product"
paste input "[URL][DOMAIN_NAME][MEDICAL_DATA]"
type input "[URL][DOMAIN_NAME][MEDICAL_DATA]"
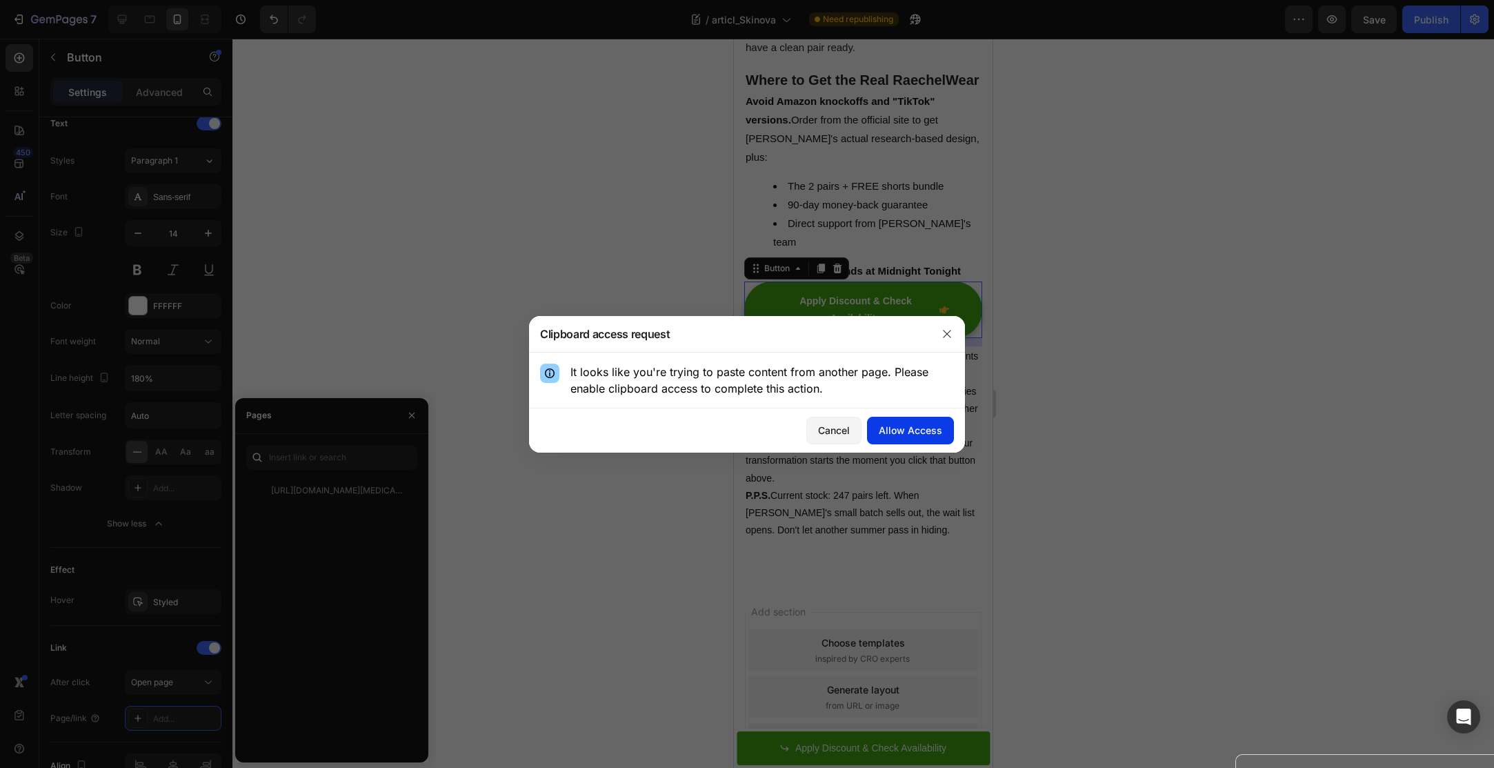
click at [885, 426] on div "Allow Access" at bounding box center [910, 430] width 63 height 14
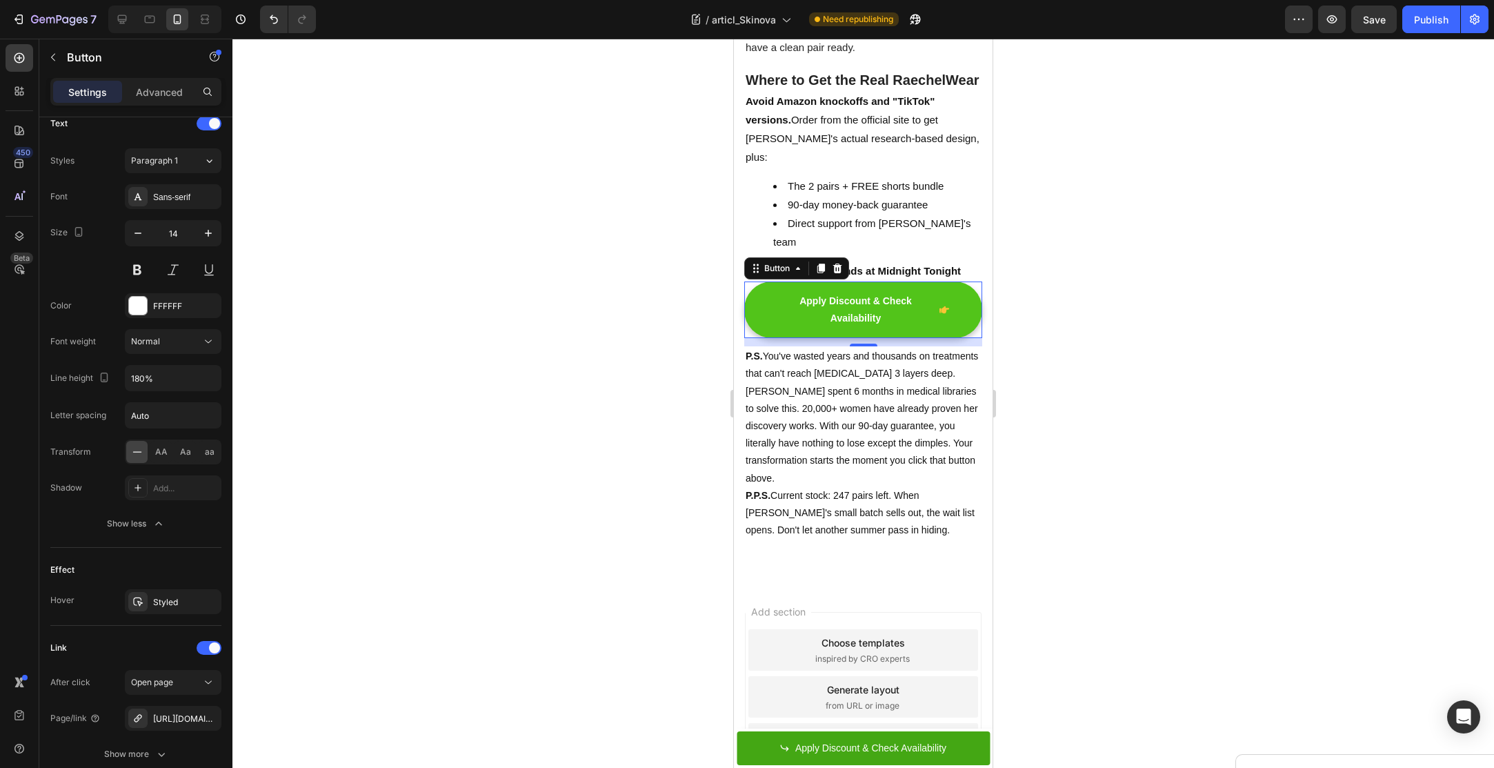
click at [765, 338] on link "Apply Discount & Check Availability" at bounding box center [863, 309] width 238 height 57
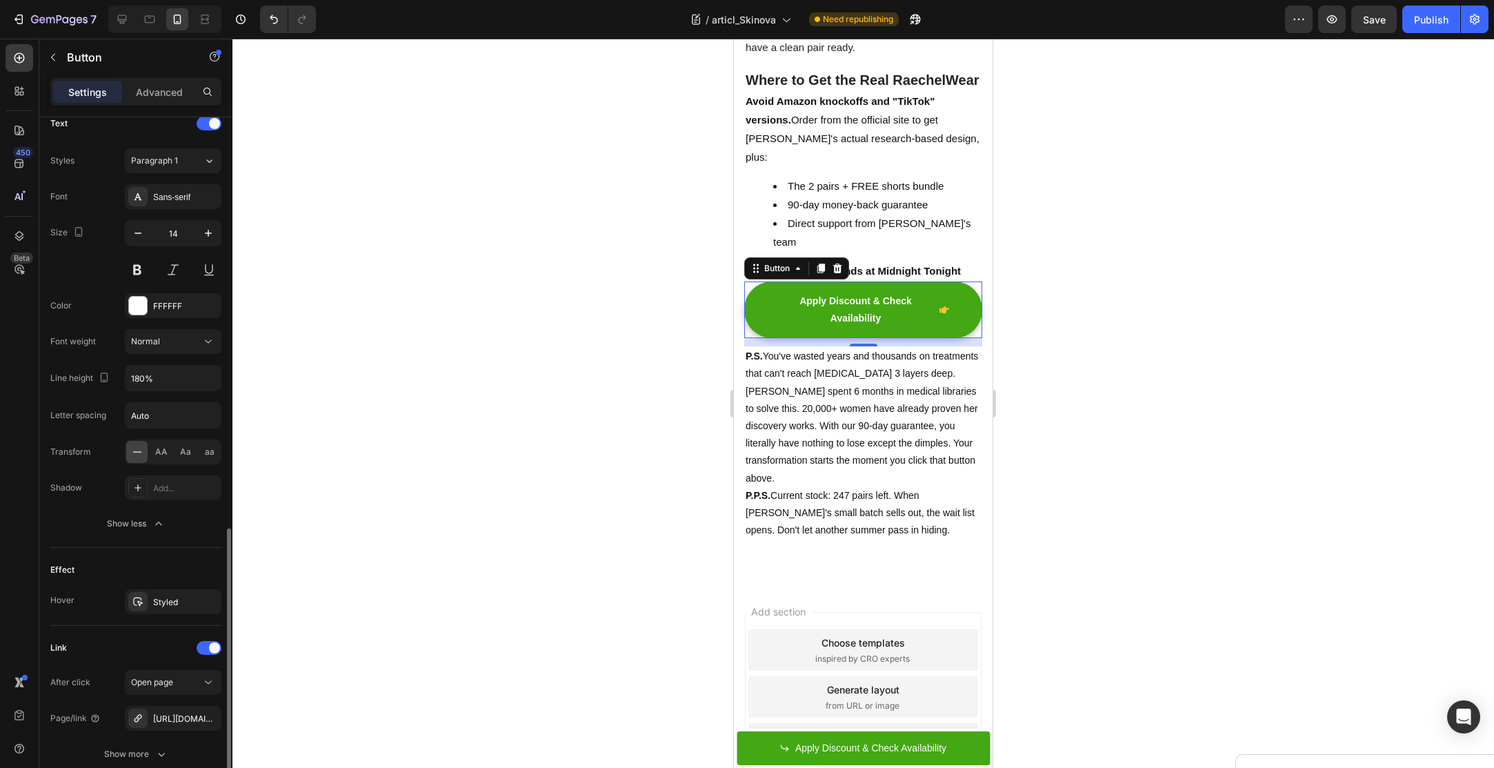
scroll to position [693, 0]
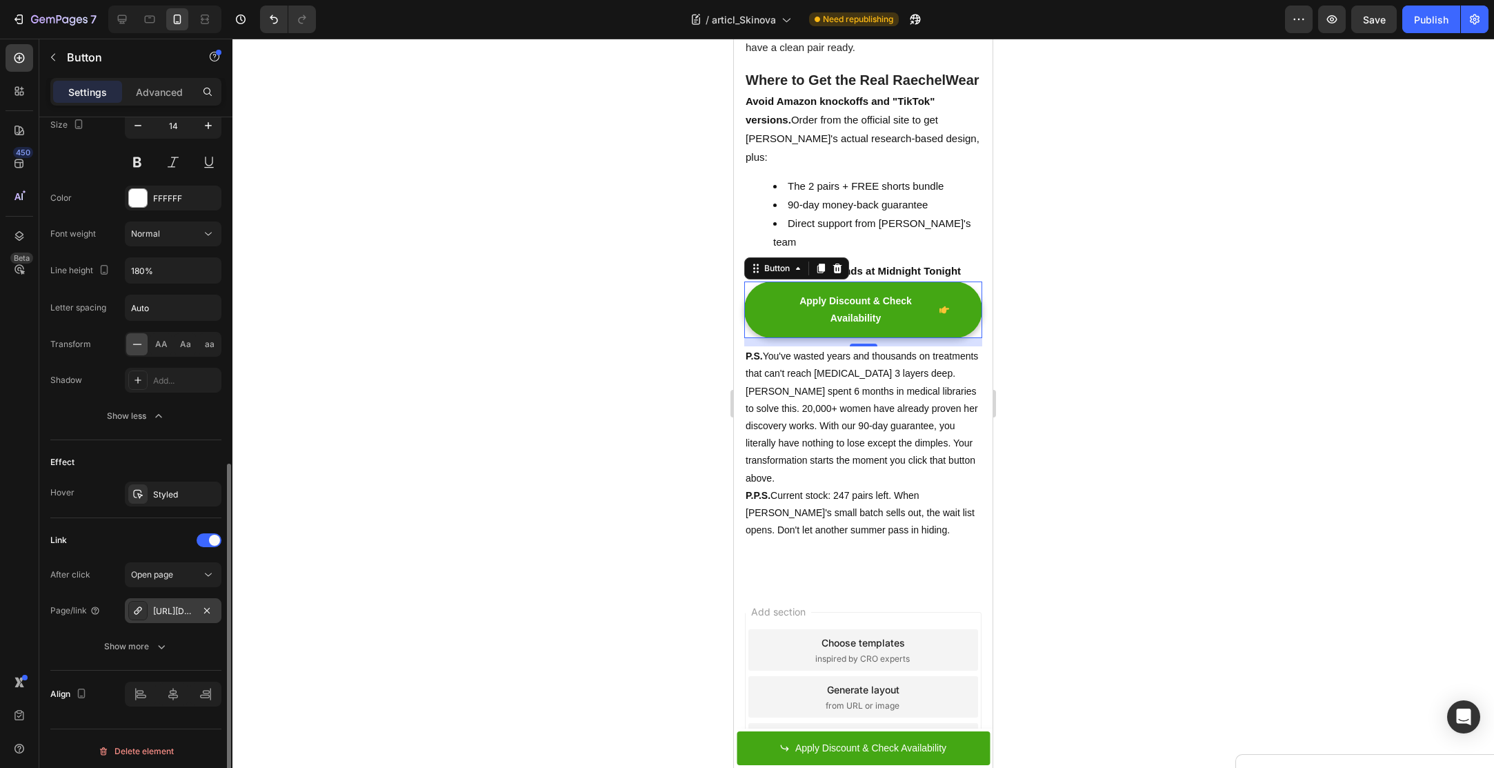
click at [137, 610] on icon at bounding box center [137, 610] width 11 height 11
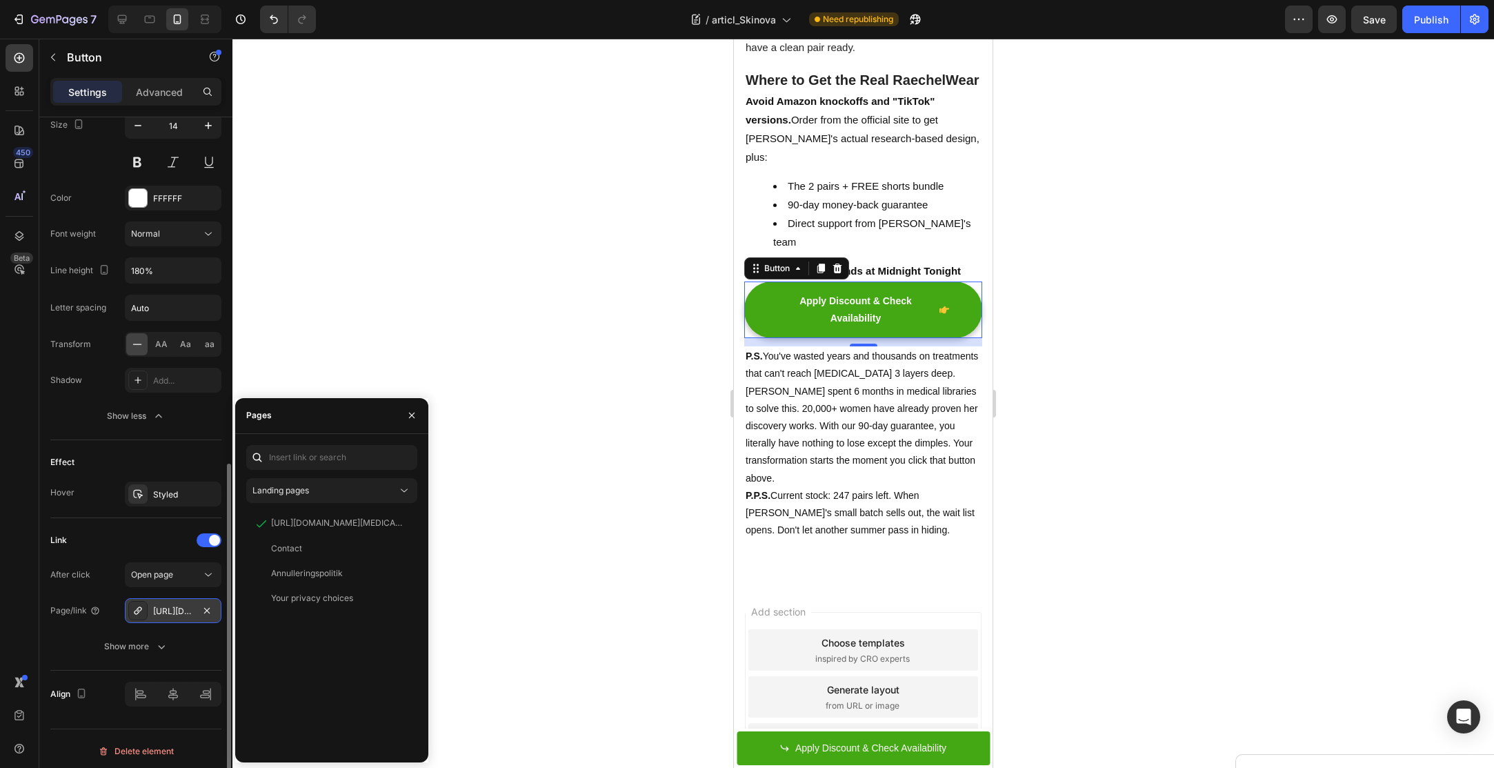
click at [139, 608] on icon at bounding box center [137, 610] width 11 height 11
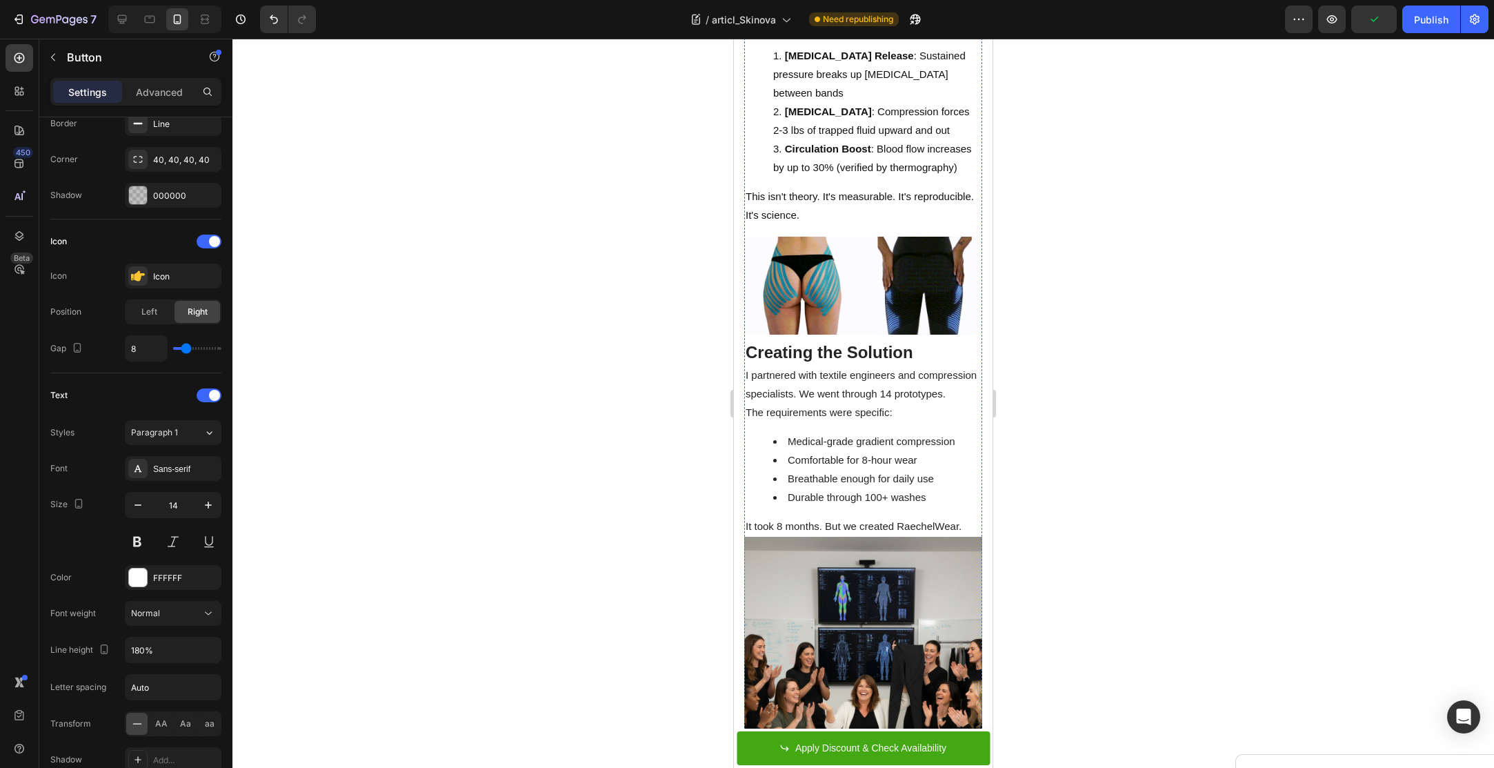
scroll to position [2819, 0]
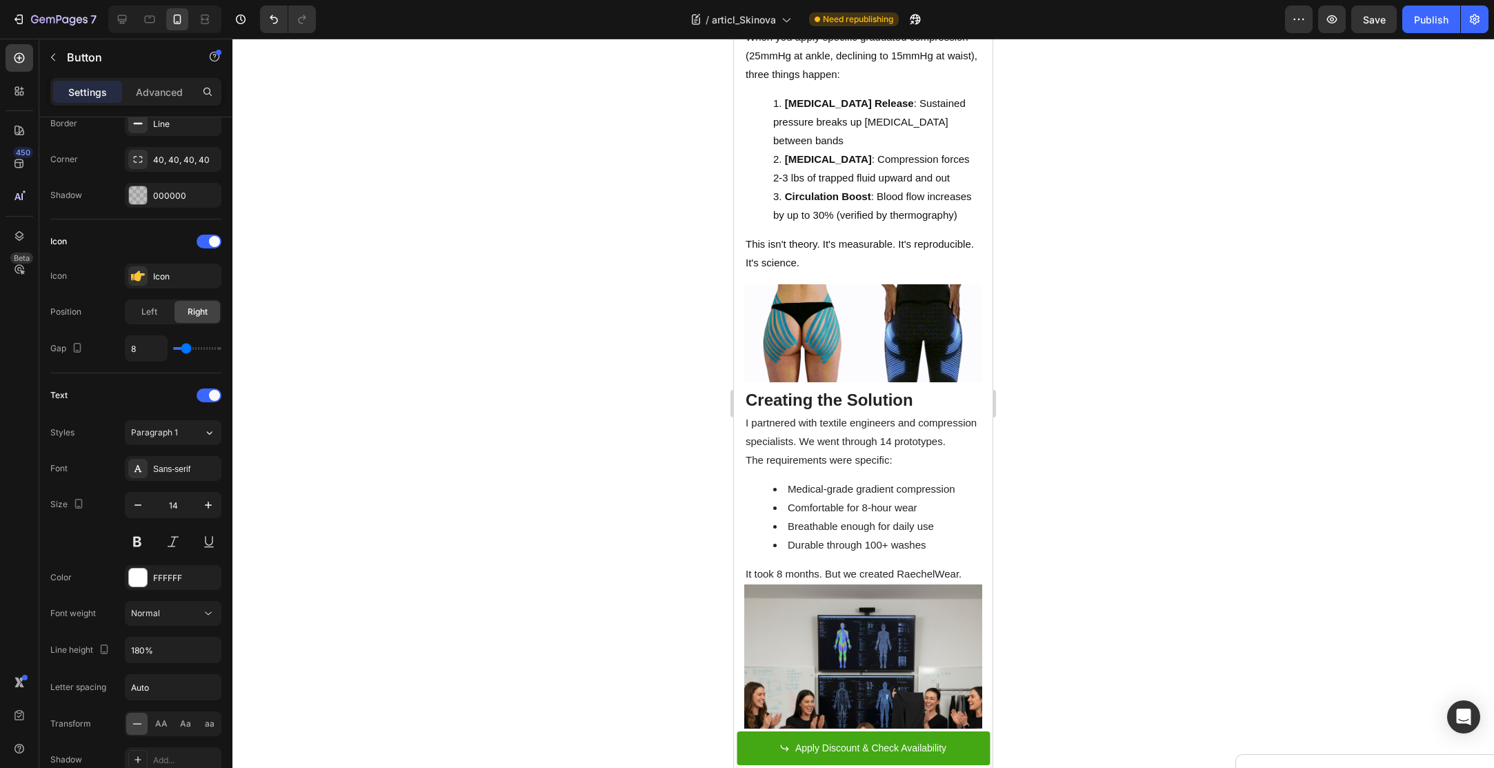
click at [1422, 3] on div "7 / articl_Skinova Need republishing Preview Save Publish" at bounding box center [747, 19] width 1494 height 39
click at [1422, 10] on button "Publish" at bounding box center [1431, 20] width 58 height 28
